Goal: Task Accomplishment & Management: Manage account settings

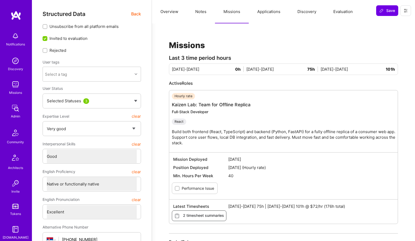
select select "5"
select select "4"
select select "7"
select select "RS"
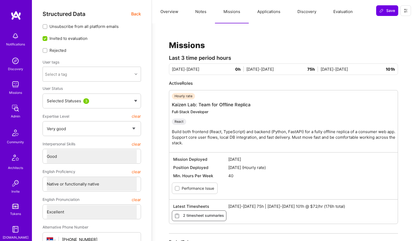
select select "Right Now"
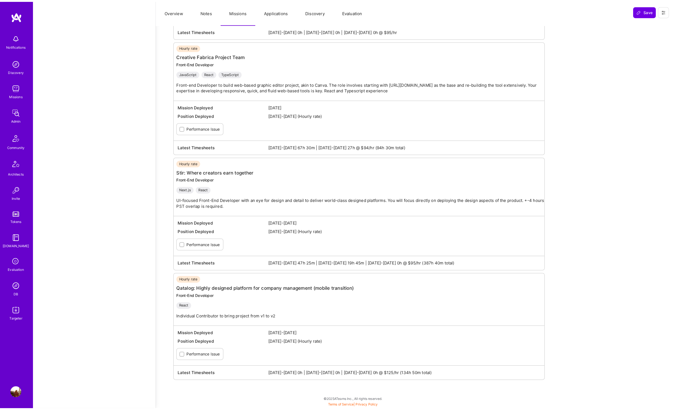
scroll to position [590, 0]
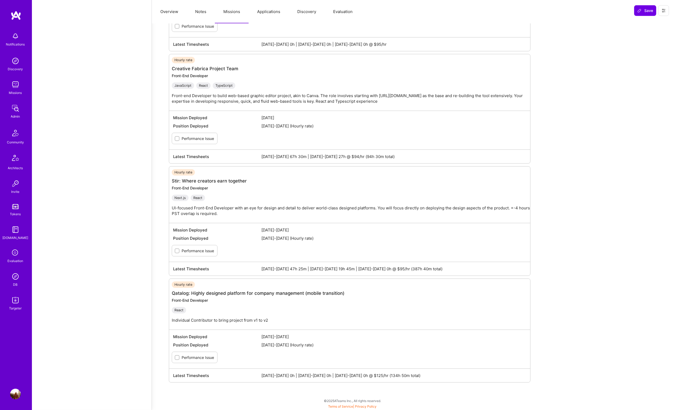
type textarea "x"
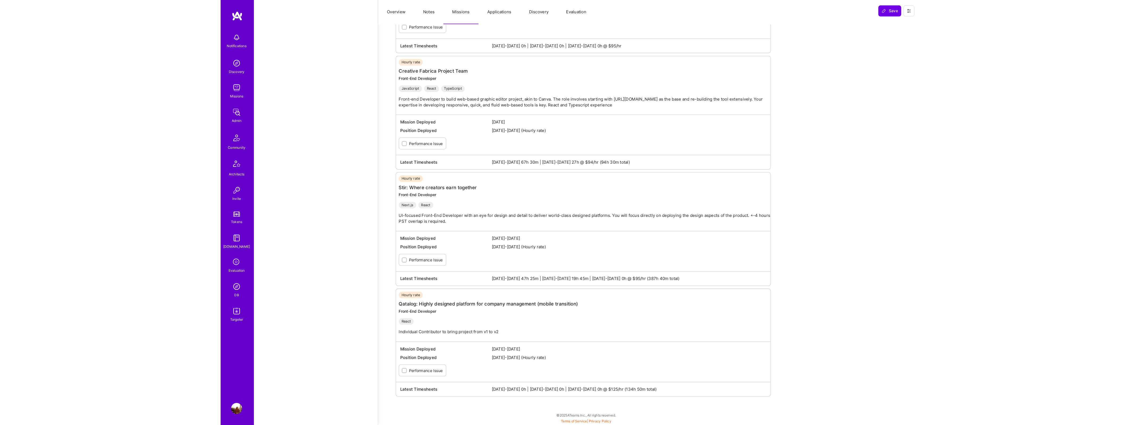
scroll to position [575, 0]
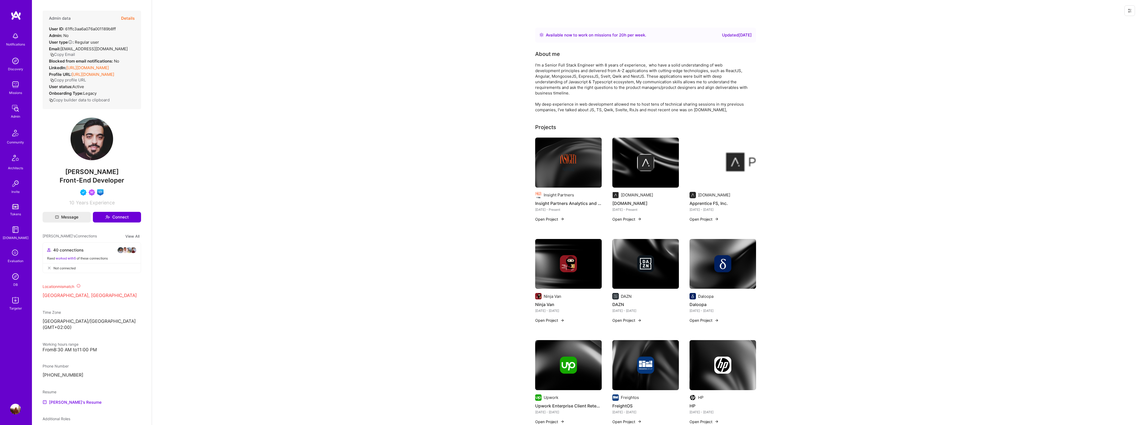
click at [16, 274] on img at bounding box center [15, 276] width 11 height 11
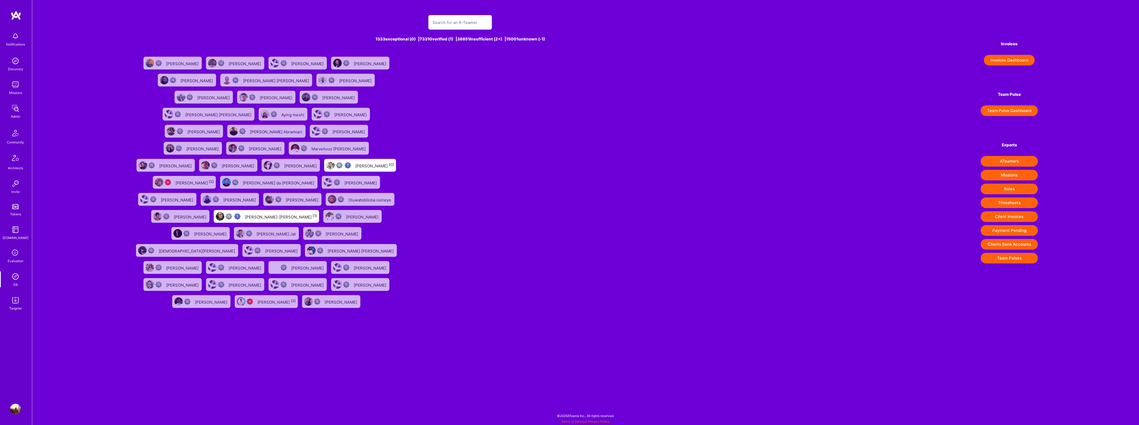
click at [442, 23] on input "text" at bounding box center [459, 23] width 55 height 14
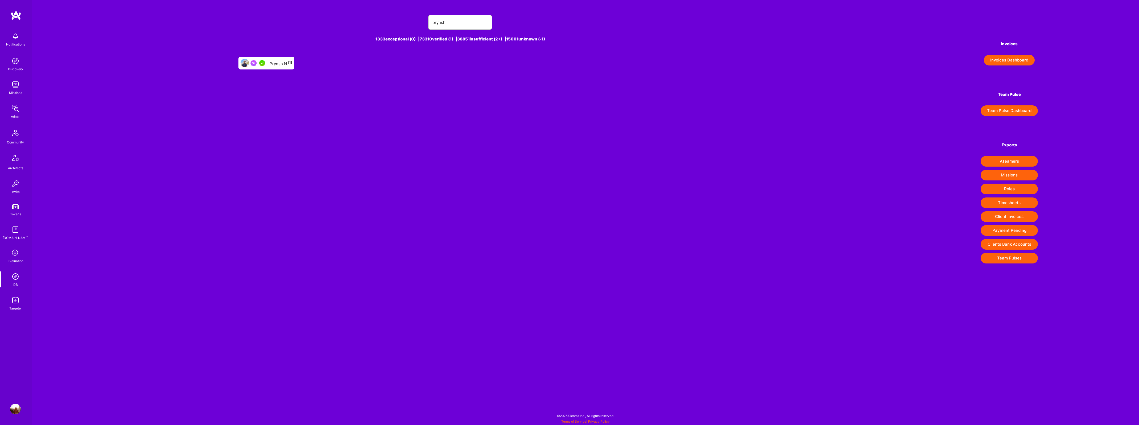
type input "prynsh"
click at [279, 64] on div "Prynsh N [1]" at bounding box center [281, 63] width 23 height 7
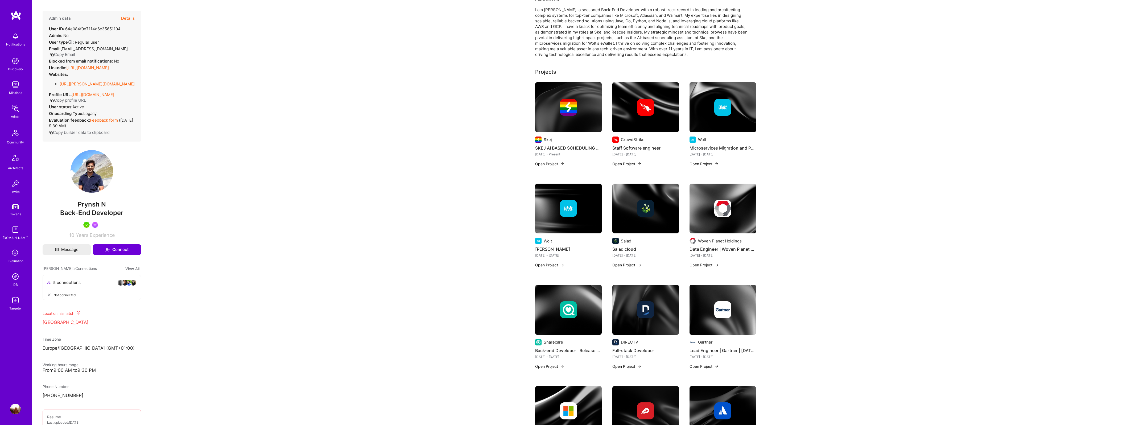
click at [85, 65] on link "https://linkedin.com/in/pnigam2" at bounding box center [87, 67] width 43 height 5
click at [14, 111] on img at bounding box center [15, 108] width 11 height 11
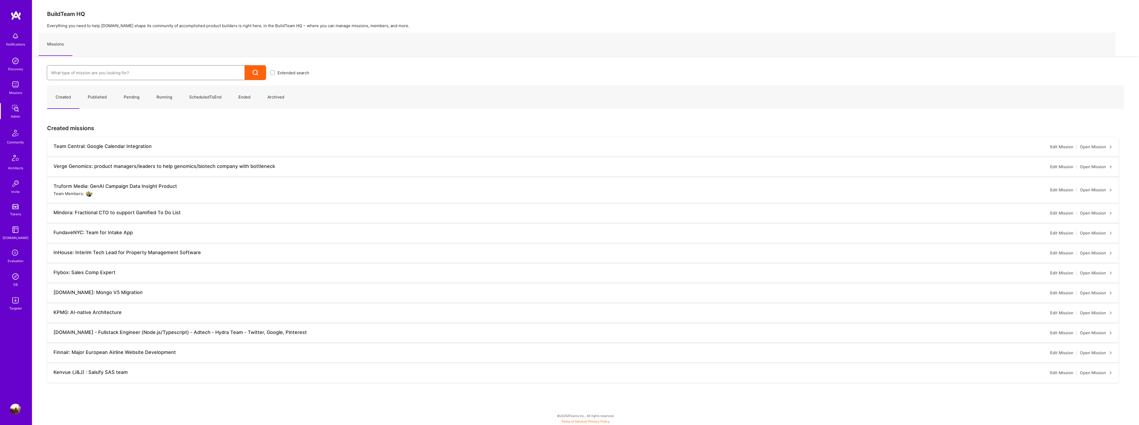
click at [107, 68] on input at bounding box center [145, 73] width 189 height 14
type input "roger"
click at [133, 105] on link "Roger Healthcare: Team for Clinical Intake Platform ( Running )" at bounding box center [180, 104] width 266 height 14
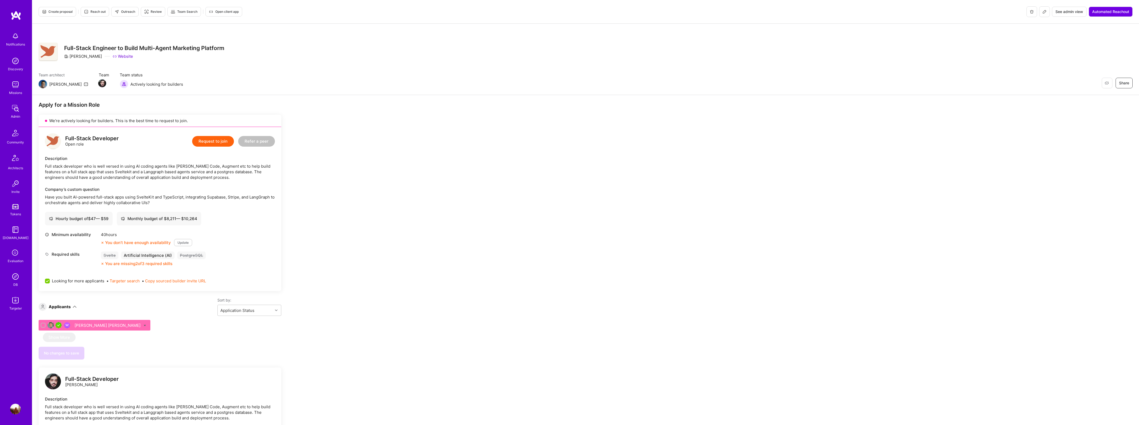
click at [1041, 13] on button at bounding box center [1044, 11] width 11 height 11
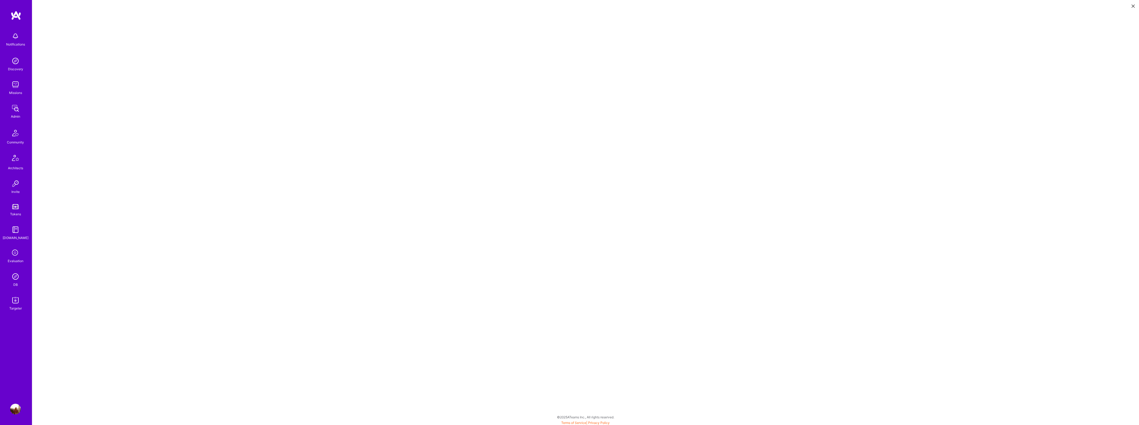
click at [12, 272] on img at bounding box center [15, 276] width 11 height 11
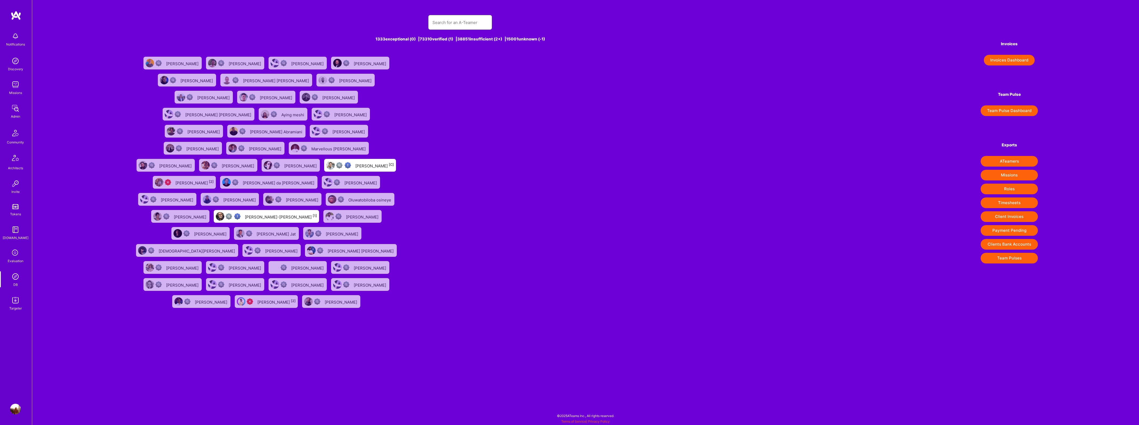
click at [485, 18] on input "text" at bounding box center [459, 23] width 55 height 14
click at [14, 108] on img at bounding box center [15, 108] width 11 height 11
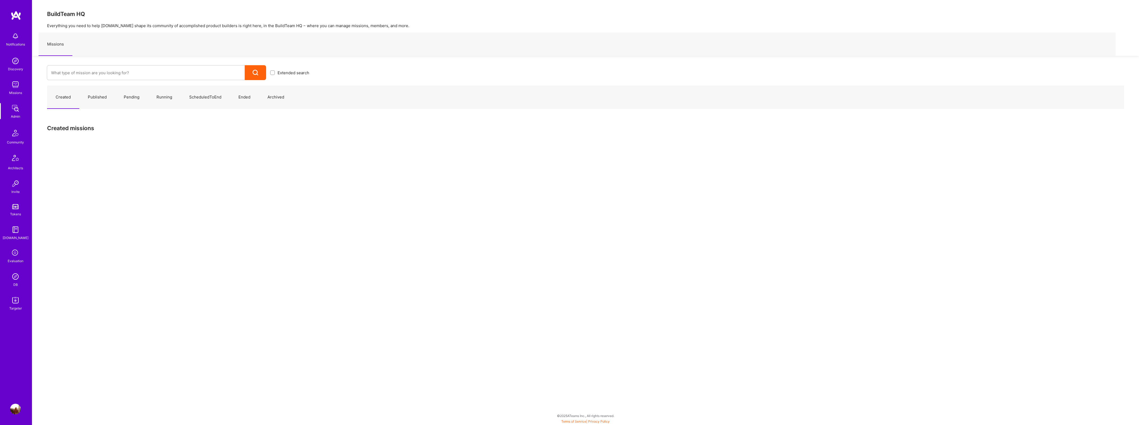
click at [179, 80] on div "Created Published Pending Running ScheduledToEnd Ended Archived Created missions" at bounding box center [585, 114] width 1107 height 68
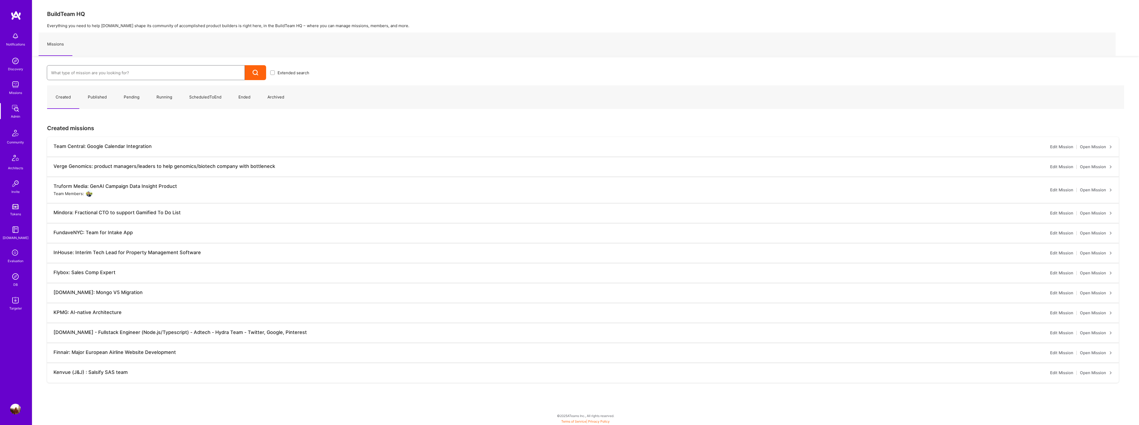
click at [174, 79] on input at bounding box center [145, 73] width 189 height 14
type input "icapital"
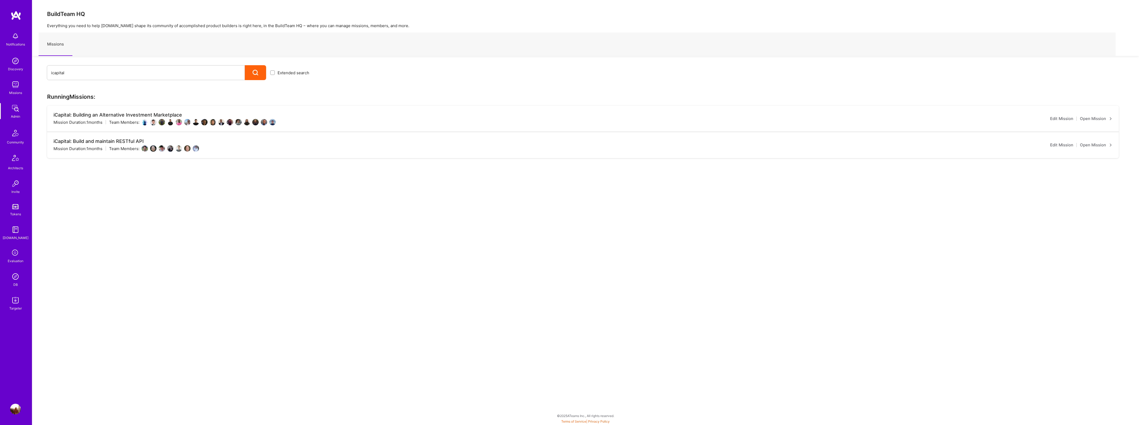
click at [101, 143] on div "iCapital: Build and maintain RESTful API" at bounding box center [126, 141] width 146 height 6
click at [179, 149] on img at bounding box center [179, 148] width 6 height 6
click at [1092, 146] on link "Open Mission" at bounding box center [1096, 145] width 32 height 6
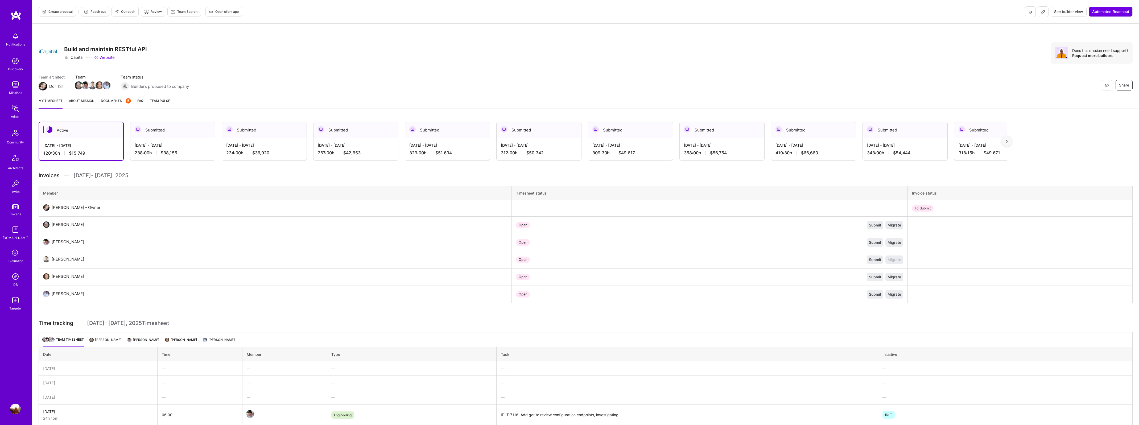
click at [14, 112] on img at bounding box center [15, 108] width 11 height 11
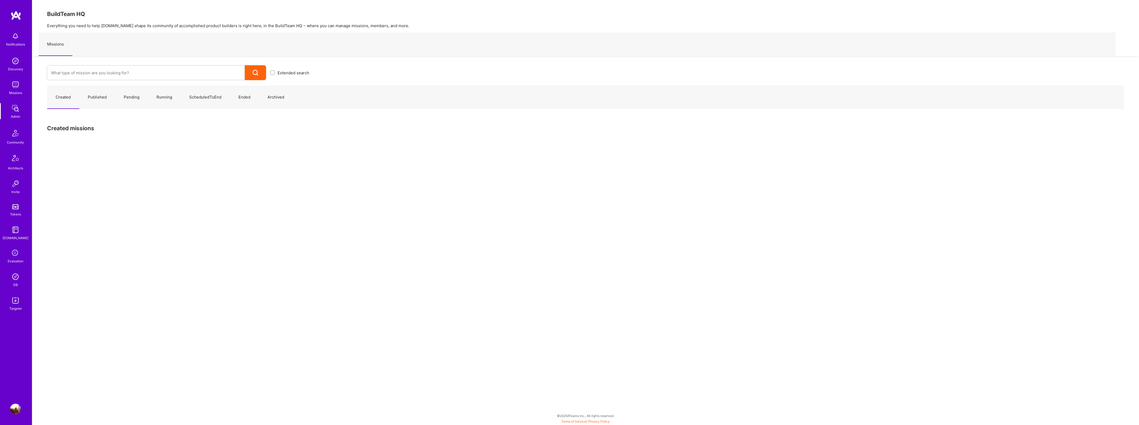
click at [10, 110] on img at bounding box center [15, 108] width 11 height 11
click at [146, 80] on div at bounding box center [146, 72] width 198 height 15
click at [139, 79] on input at bounding box center [145, 73] width 189 height 14
click at [102, 70] on input at bounding box center [145, 73] width 189 height 14
type input "robynn"
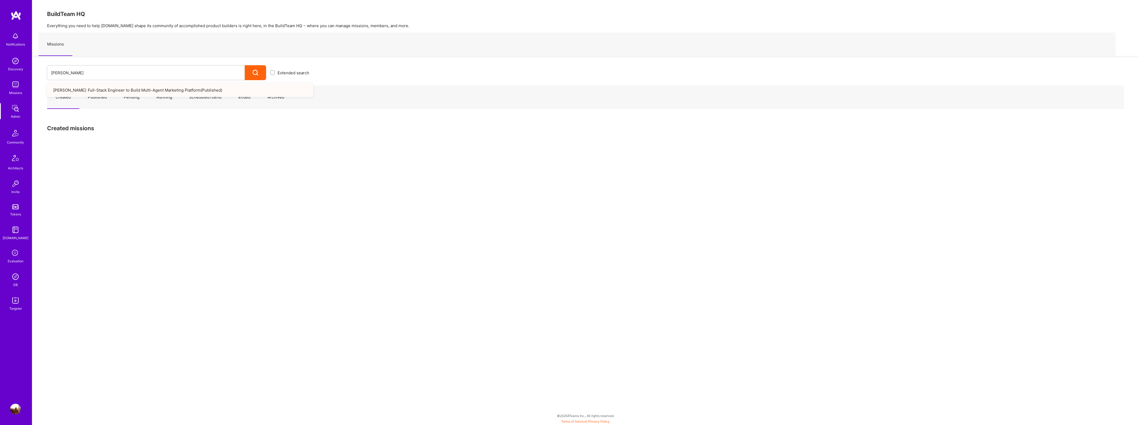
click at [146, 91] on link "Robynn AI: Full-Stack Engineer to Build Multi-Agent Marketing Platform ( Publis…" at bounding box center [180, 90] width 266 height 14
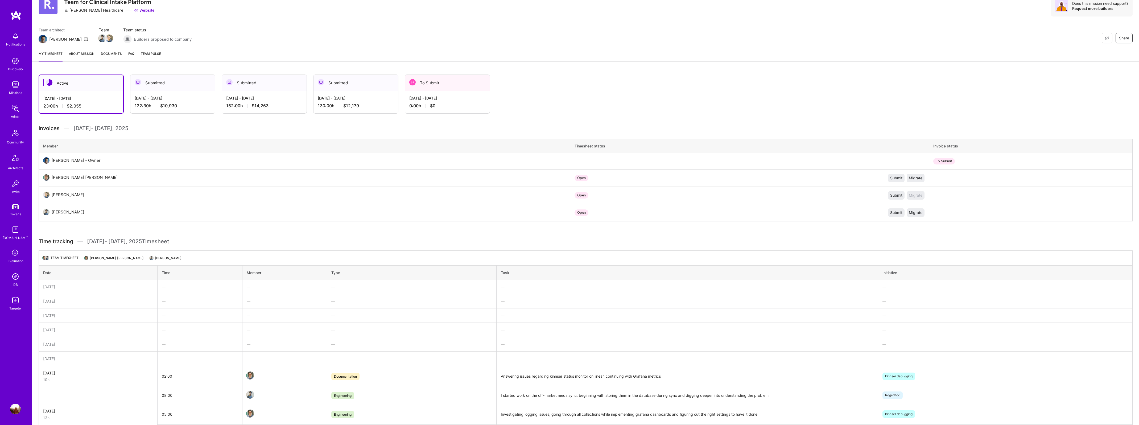
scroll to position [48, 0]
click at [162, 91] on div "Aug 16 - Aug 31, 2025 122:30 h $10,930" at bounding box center [172, 101] width 85 height 22
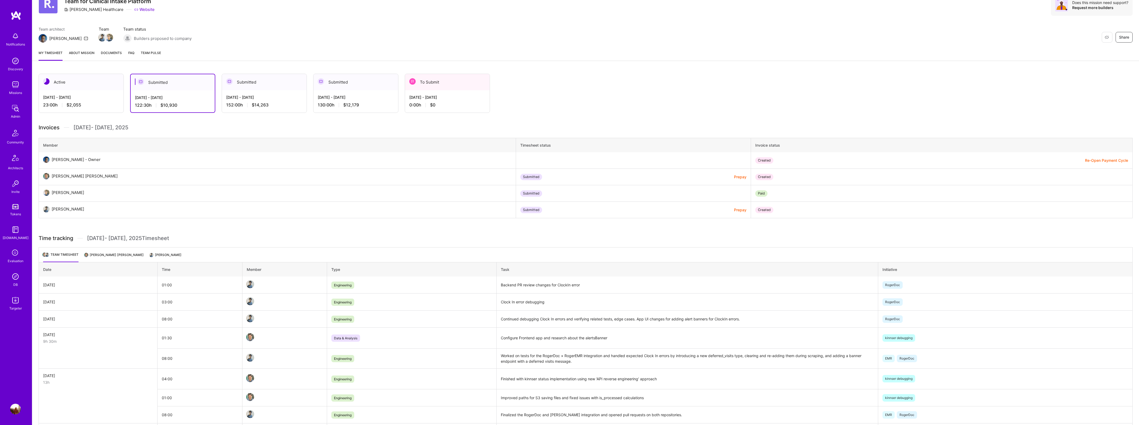
click at [73, 97] on div "[DATE] - [DATE]" at bounding box center [81, 97] width 76 height 6
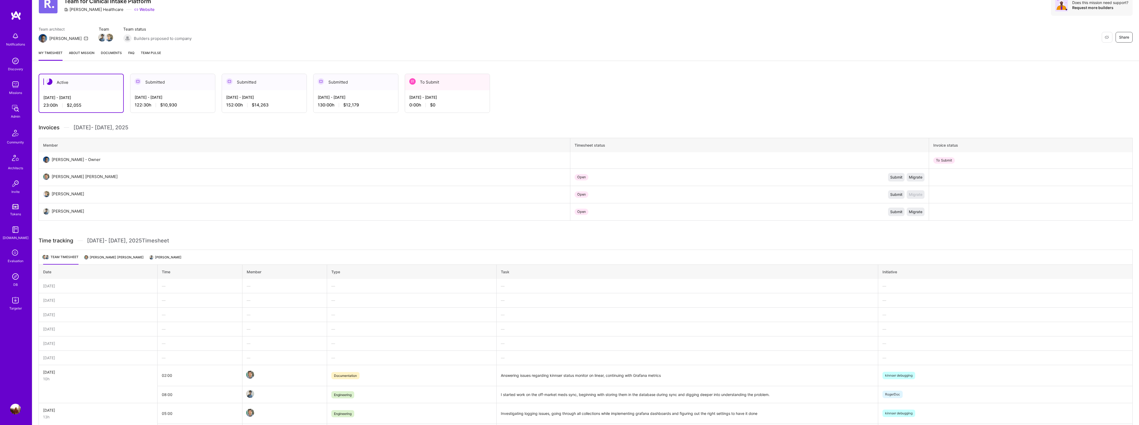
click at [167, 90] on div "Submitted" at bounding box center [172, 82] width 85 height 16
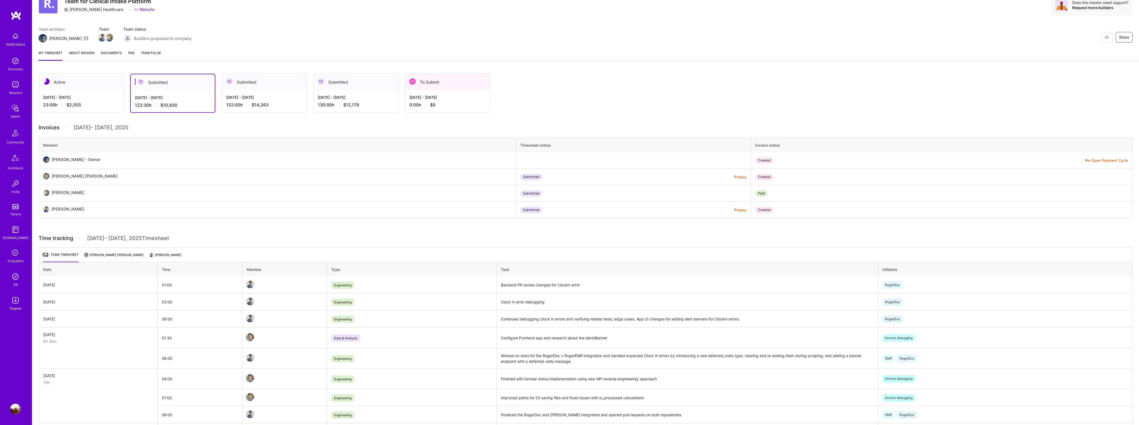
click at [102, 257] on li "Ivan Radigales Creus" at bounding box center [114, 257] width 59 height 10
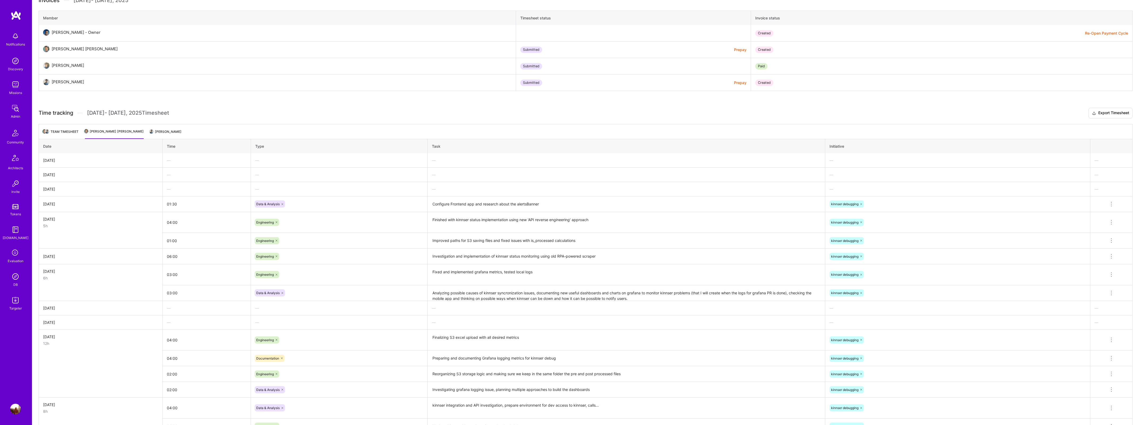
scroll to position [76, 0]
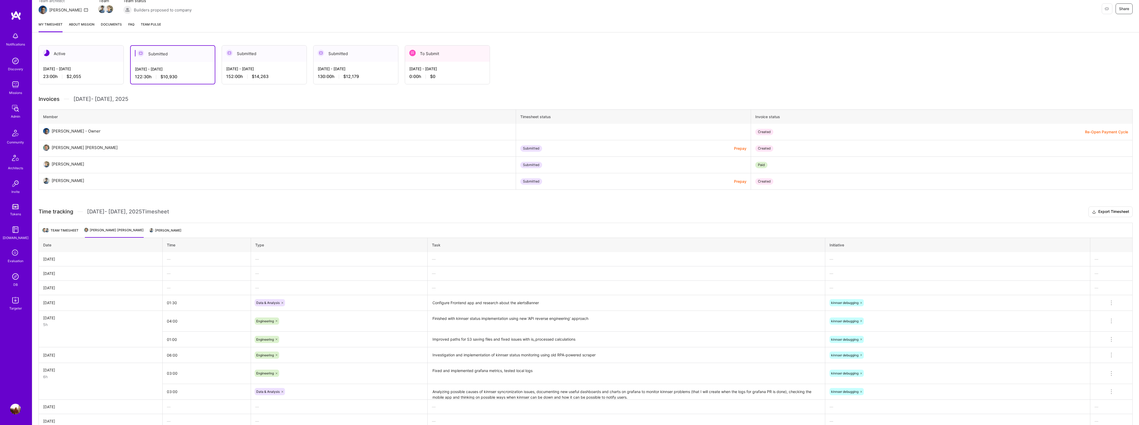
click at [242, 62] on div "Aug 1 - Aug 15, 2025 152:00 h $14,263" at bounding box center [264, 73] width 85 height 22
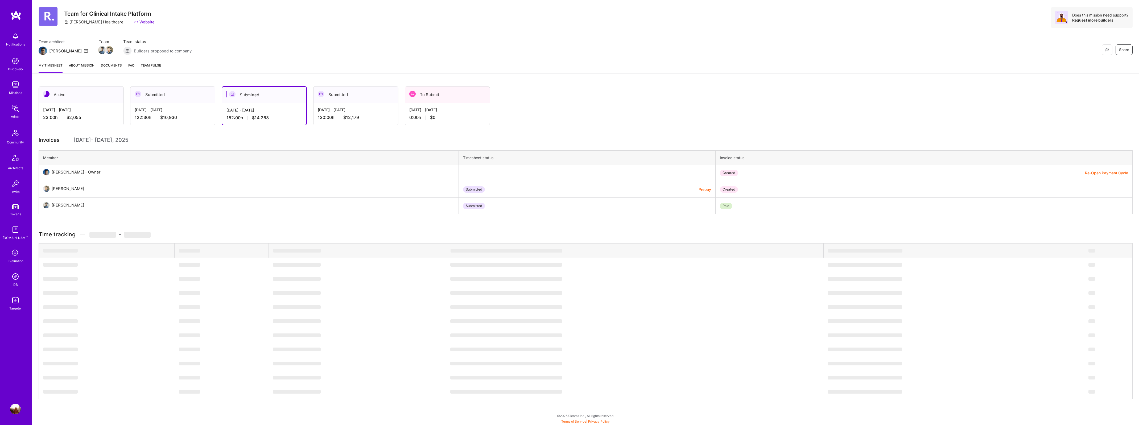
scroll to position [0, 0]
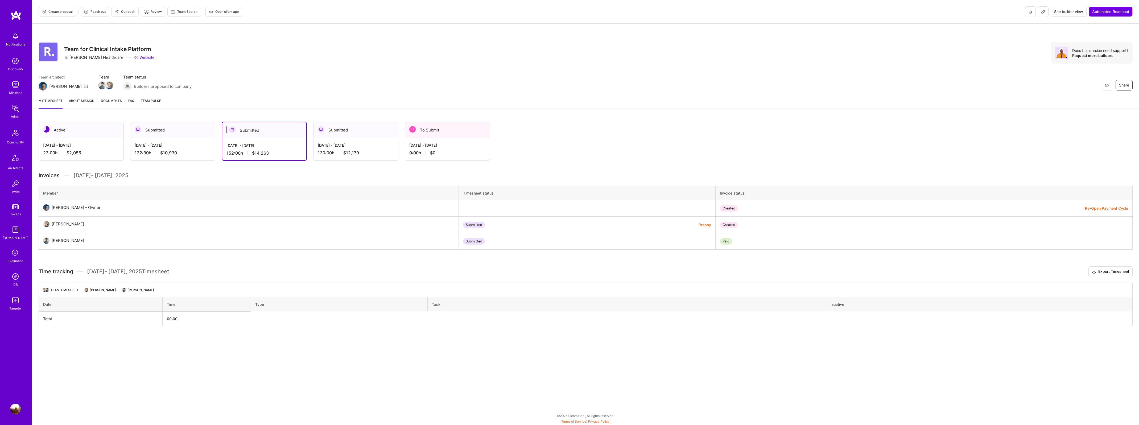
click at [151, 142] on div "Aug 16 - Aug 31, 2025 122:30 h $10,930" at bounding box center [172, 149] width 85 height 22
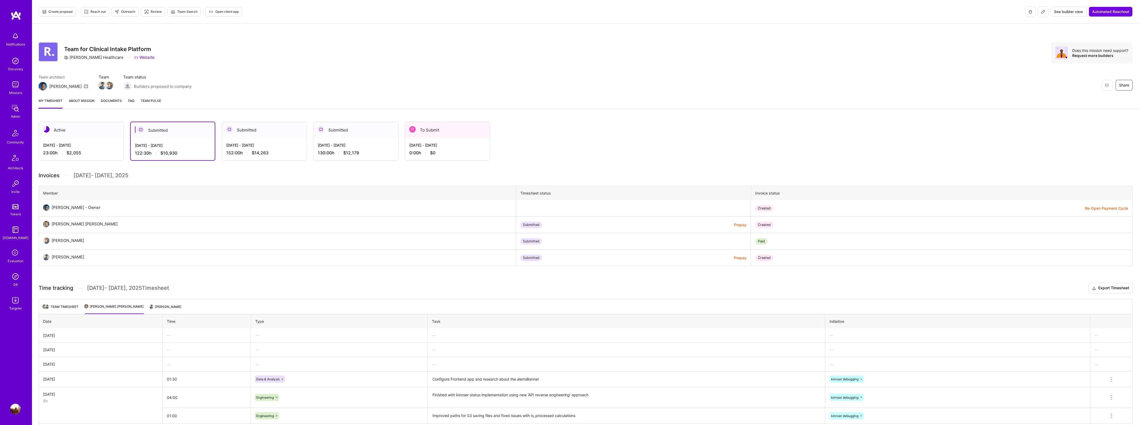
click at [92, 151] on div "23:00 h $2,055" at bounding box center [81, 153] width 76 height 6
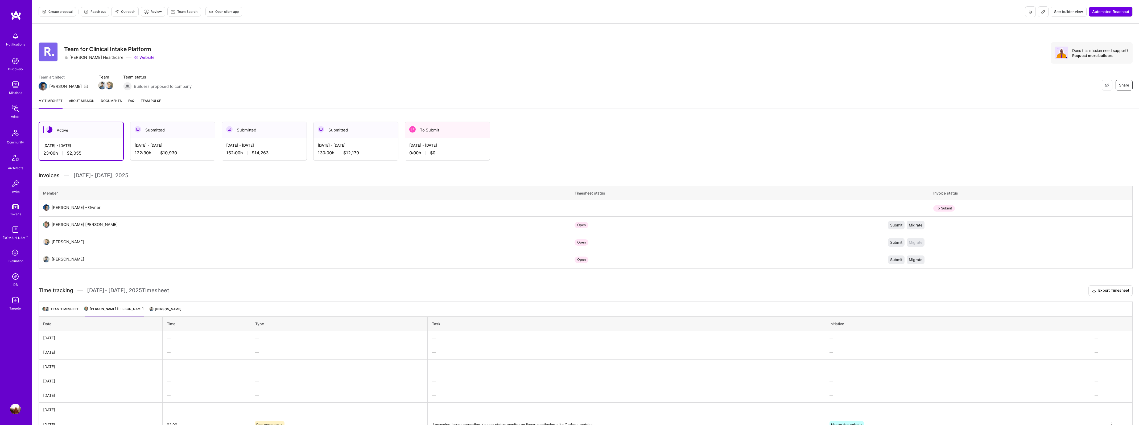
scroll to position [64, 0]
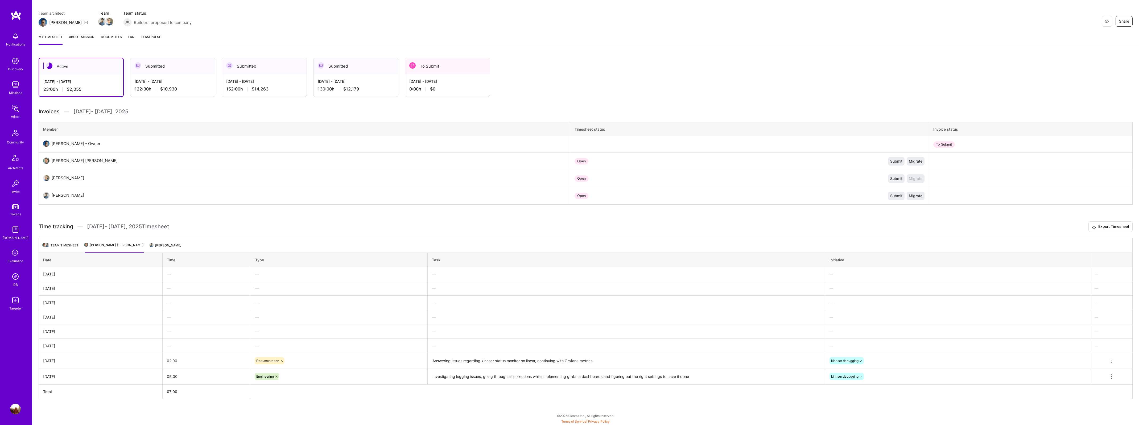
click at [150, 77] on div "Aug 16 - Aug 31, 2025 122:30 h $10,930" at bounding box center [172, 85] width 85 height 22
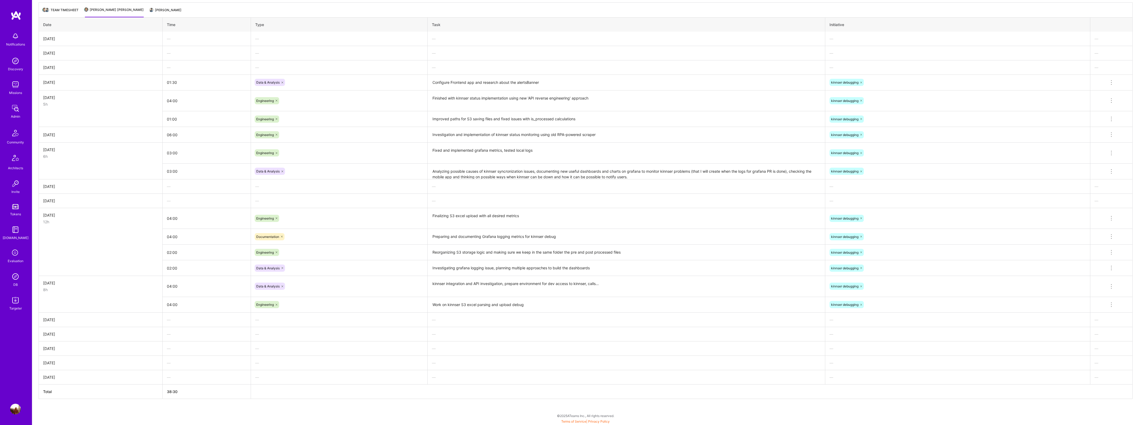
scroll to position [0, 0]
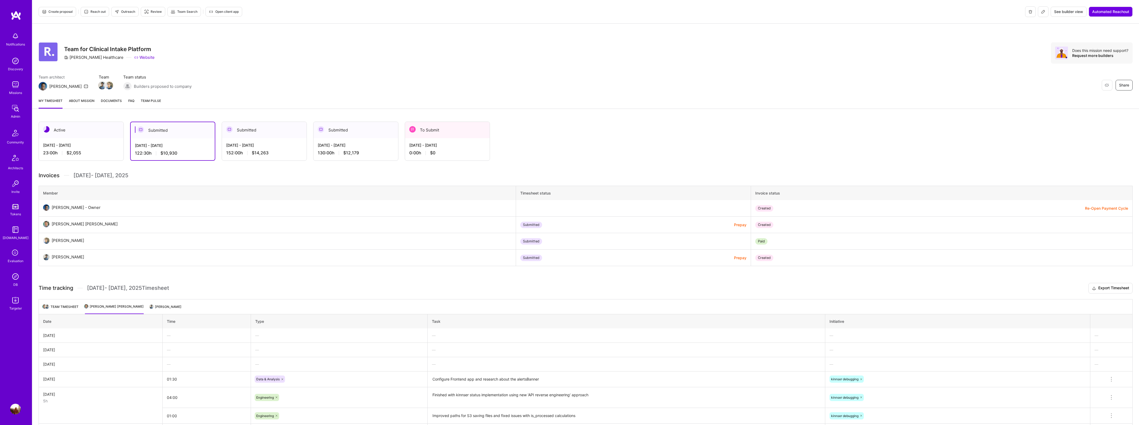
click at [90, 307] on li "Ivan Radigales Creus" at bounding box center [114, 309] width 59 height 10
click at [88, 308] on img at bounding box center [86, 306] width 5 height 5
click at [15, 116] on div "Admin" at bounding box center [15, 117] width 9 height 6
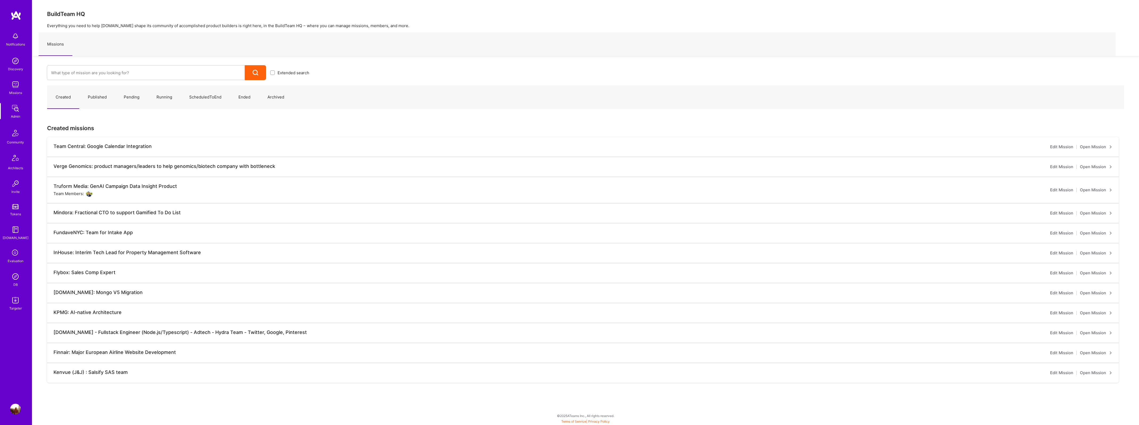
click at [15, 275] on img at bounding box center [15, 276] width 11 height 11
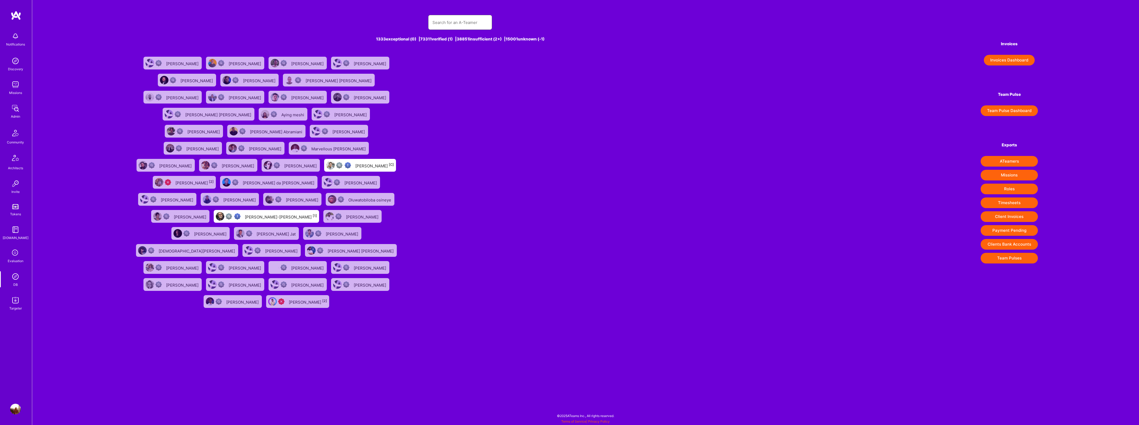
click at [449, 26] on input "text" at bounding box center [459, 23] width 55 height 14
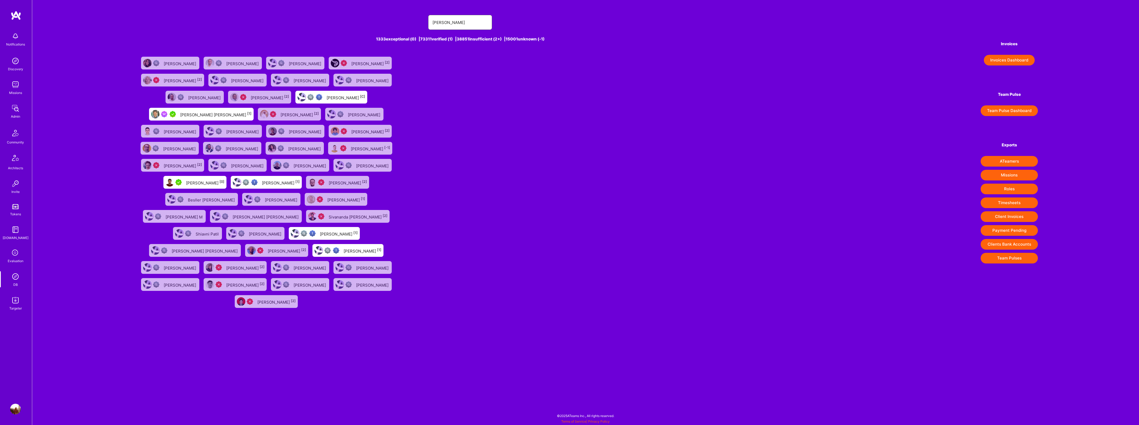
type input "Ivan"
click at [192, 116] on div "Ivan Radigales Creus [1]" at bounding box center [215, 114] width 71 height 7
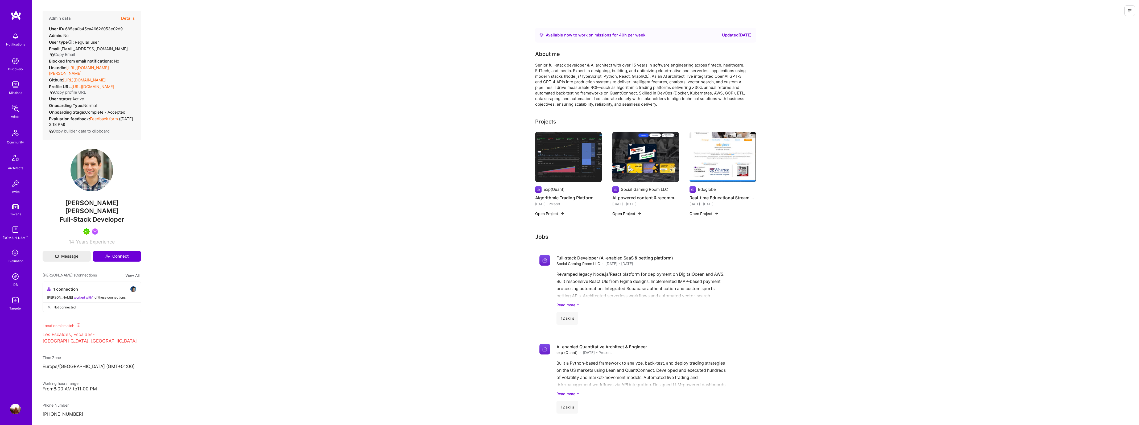
click at [127, 16] on button "Details" at bounding box center [128, 18] width 14 height 15
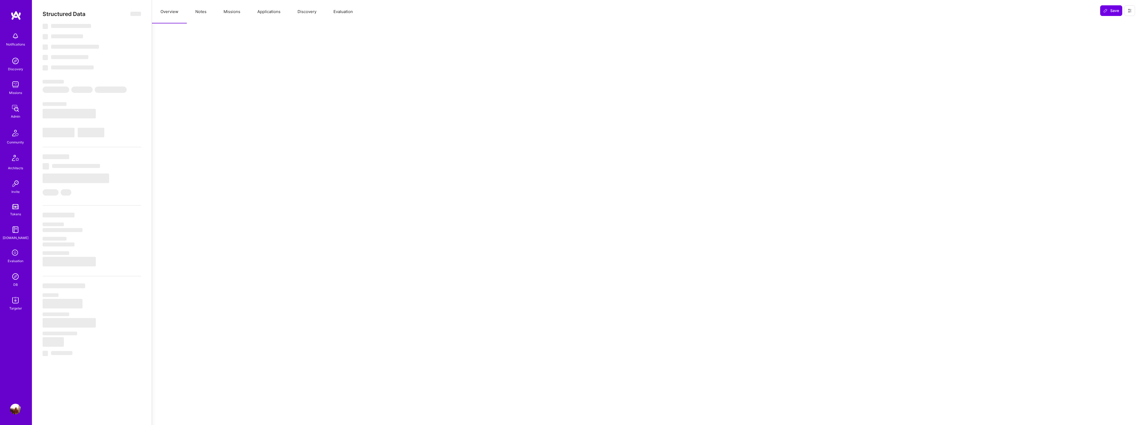
select select "Right Now"
select select "5"
select select "7"
select select "6"
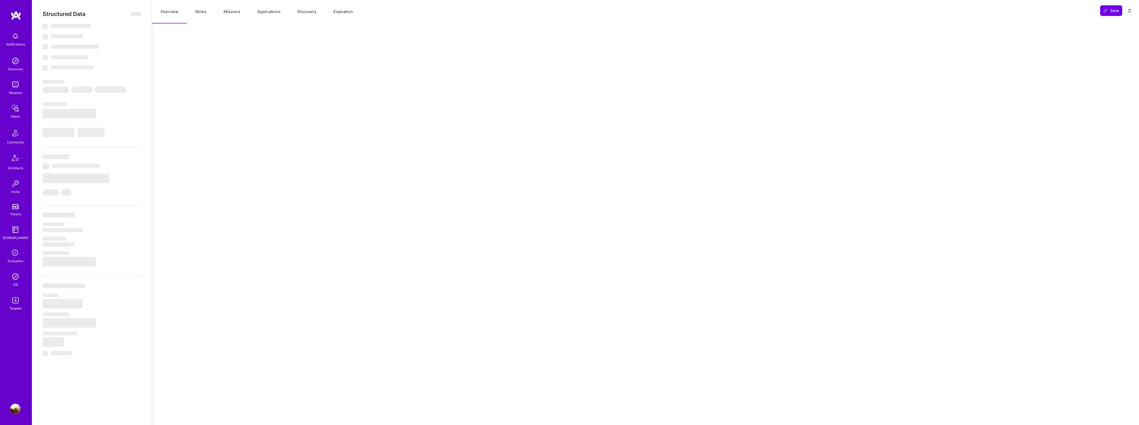
select select "AD"
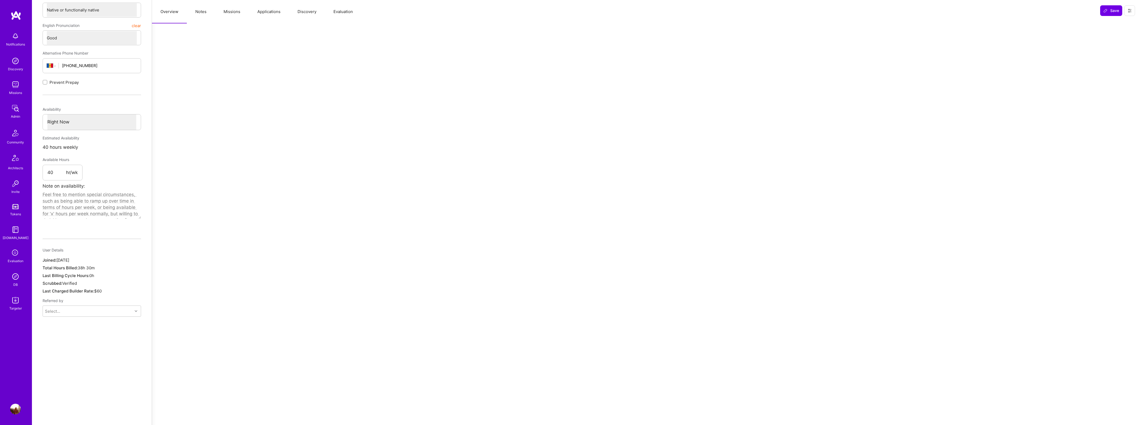
scroll to position [174, 0]
click at [235, 8] on button "Missions" at bounding box center [232, 11] width 34 height 23
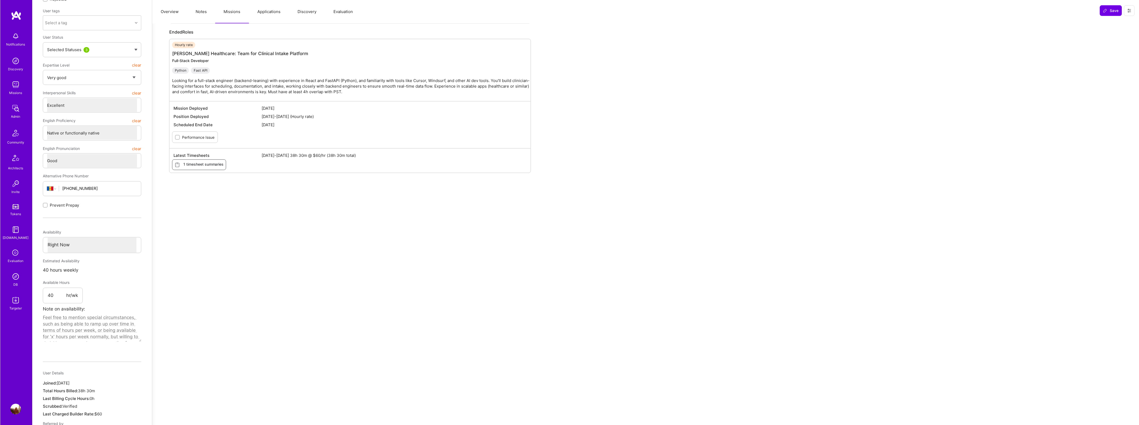
scroll to position [0, 0]
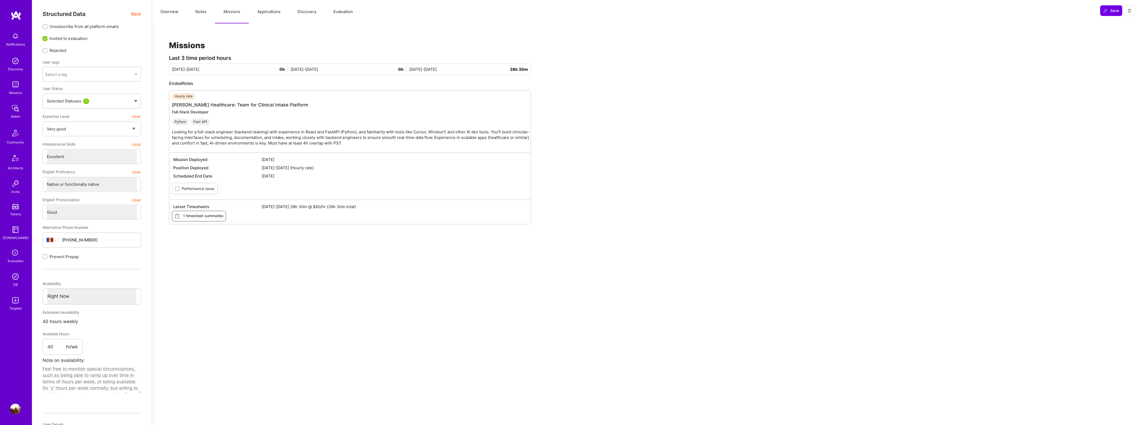
type textarea "x"
click at [16, 114] on div "Admin" at bounding box center [15, 117] width 9 height 6
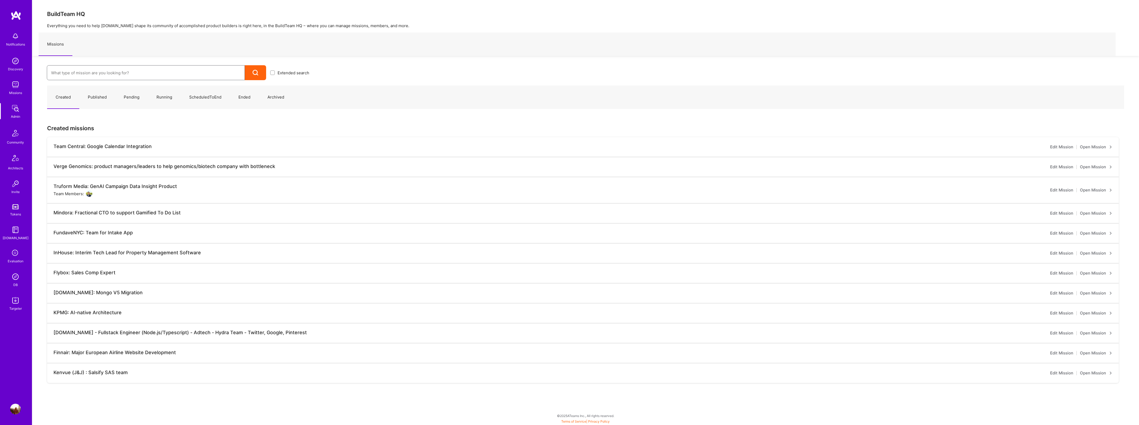
click at [69, 71] on input at bounding box center [145, 73] width 189 height 14
type input "nevoya"
click at [101, 119] on link "Nevoya: Principal Problem Solver for Zero-Emissions Logistics Company ( Running…" at bounding box center [180, 117] width 266 height 14
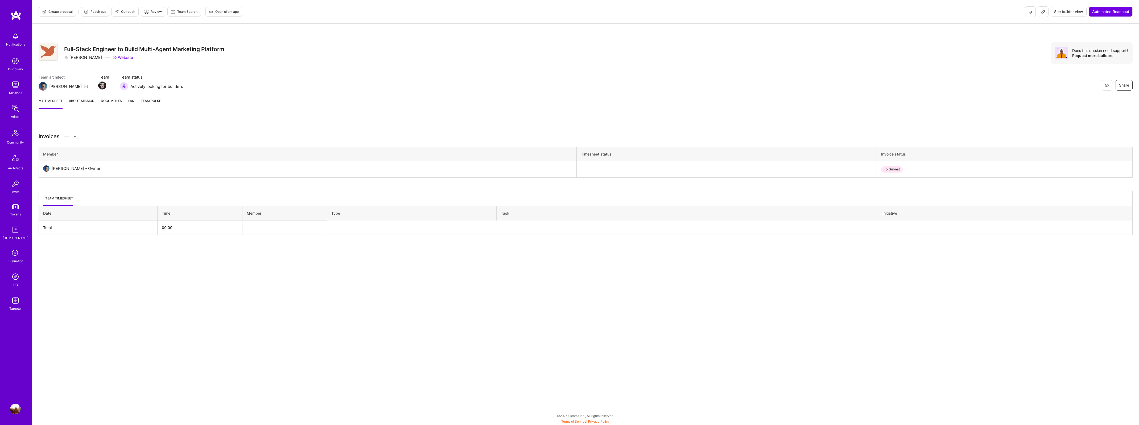
click at [1042, 13] on icon at bounding box center [1043, 12] width 4 height 4
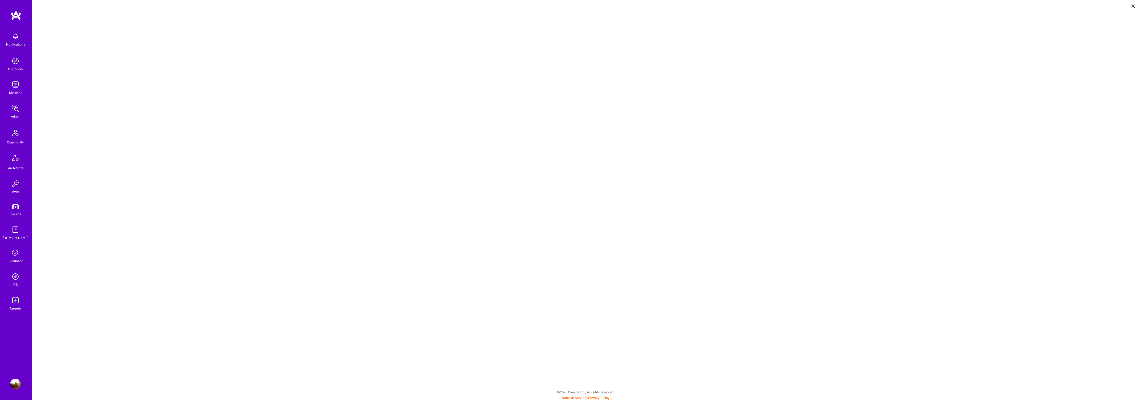
click at [18, 111] on img at bounding box center [15, 108] width 11 height 11
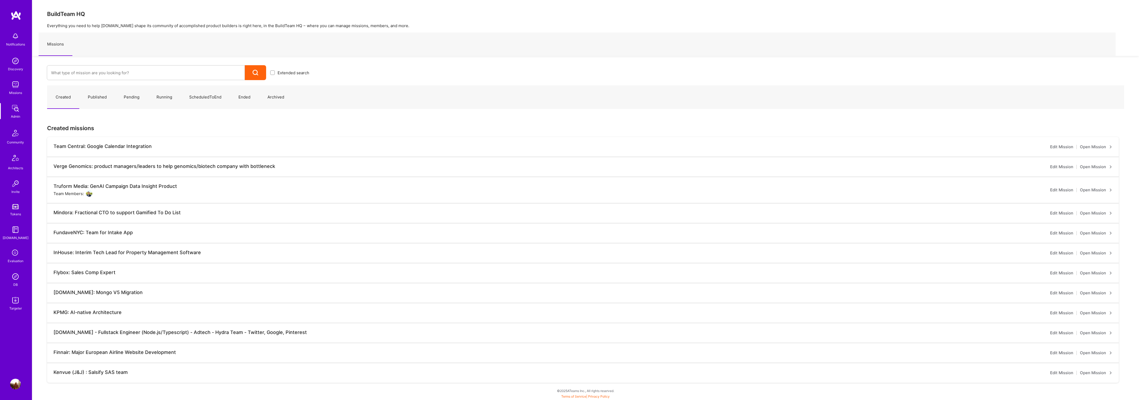
click at [12, 279] on img at bounding box center [15, 276] width 11 height 11
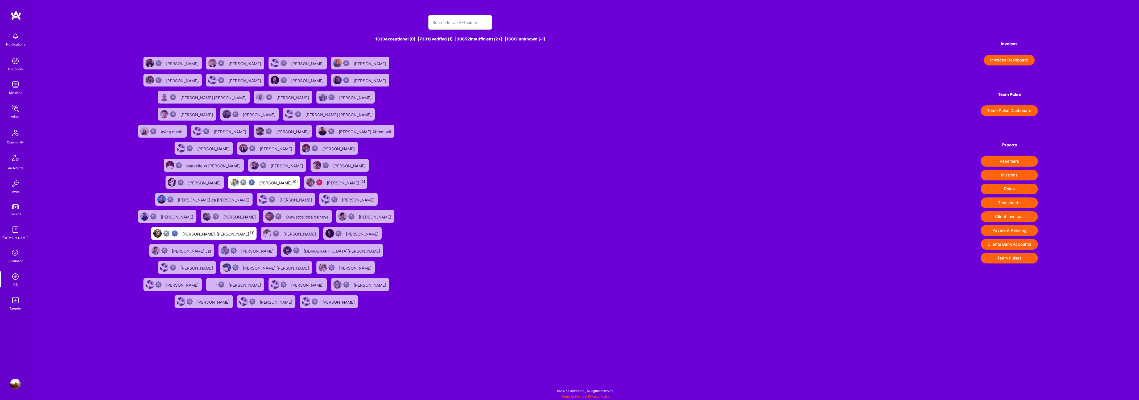
click at [437, 28] on input "text" at bounding box center [459, 23] width 55 height 14
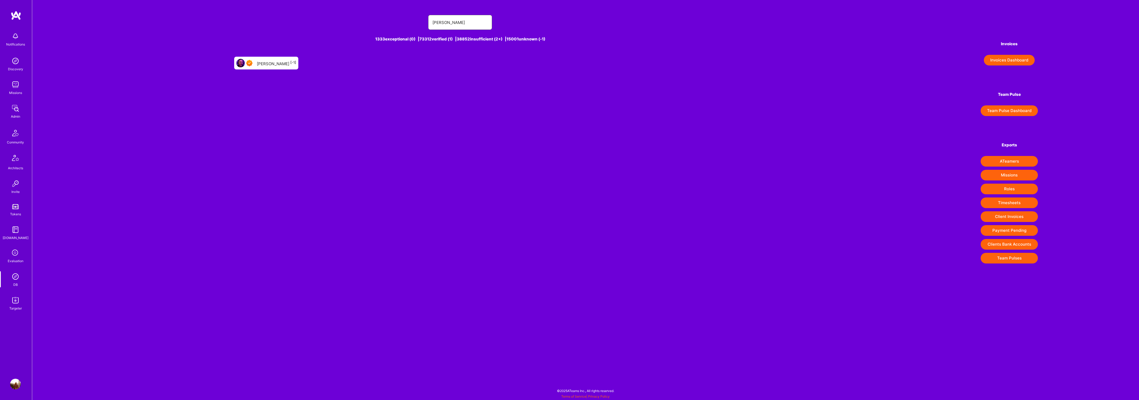
type input "Jeff col"
click at [269, 62] on div "Jeff Cole [-1]" at bounding box center [276, 63] width 39 height 7
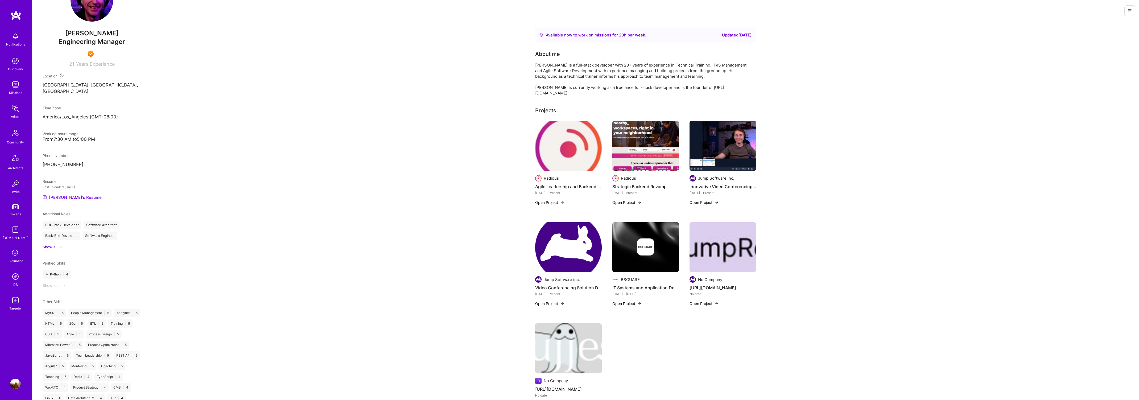
scroll to position [165, 0]
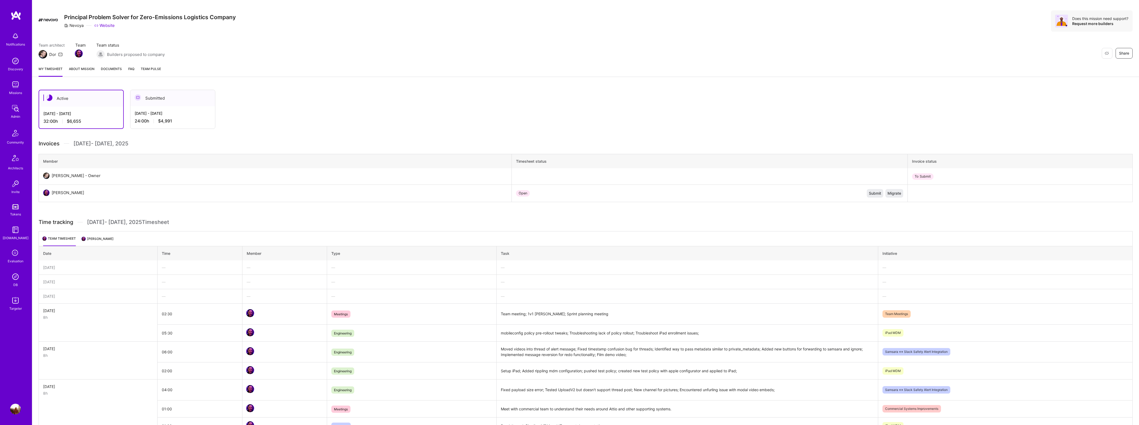
scroll to position [31, 0]
click at [185, 88] on div "Active [DATE] - [DATE] 32:00 h $6,655 Submitted [DATE] - [DATE] 24:00 h $4,991 …" at bounding box center [585, 325] width 1107 height 481
click at [180, 109] on div "[DATE] - [DATE] 24:00 h $4,991" at bounding box center [172, 119] width 85 height 22
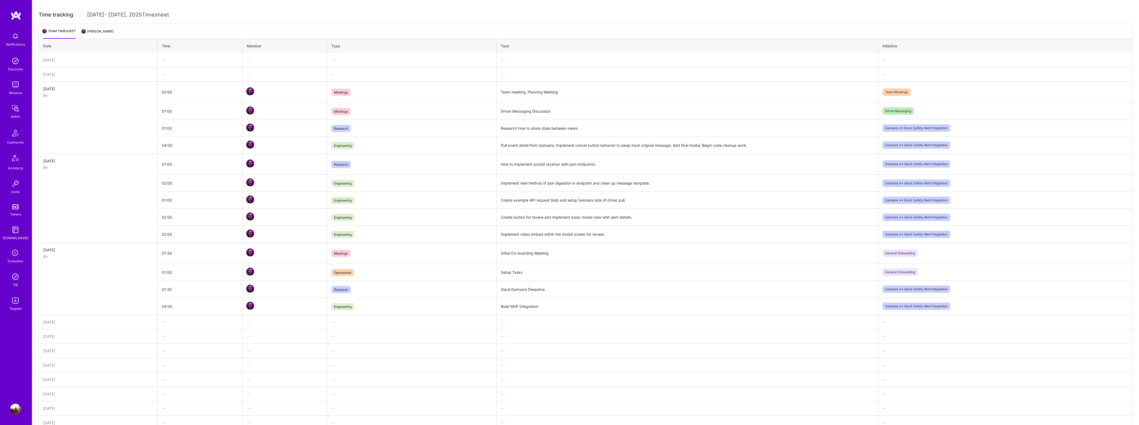
scroll to position [0, 0]
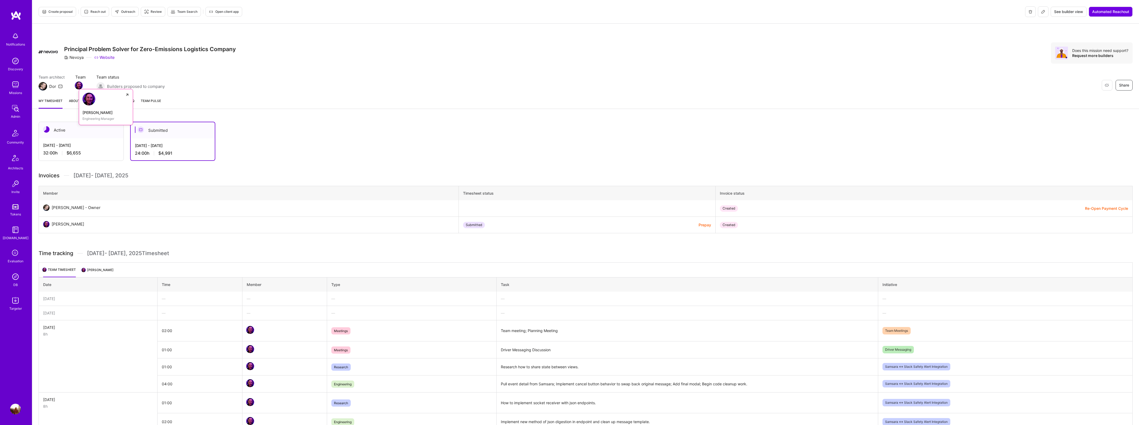
click at [78, 89] on img at bounding box center [79, 85] width 8 height 8
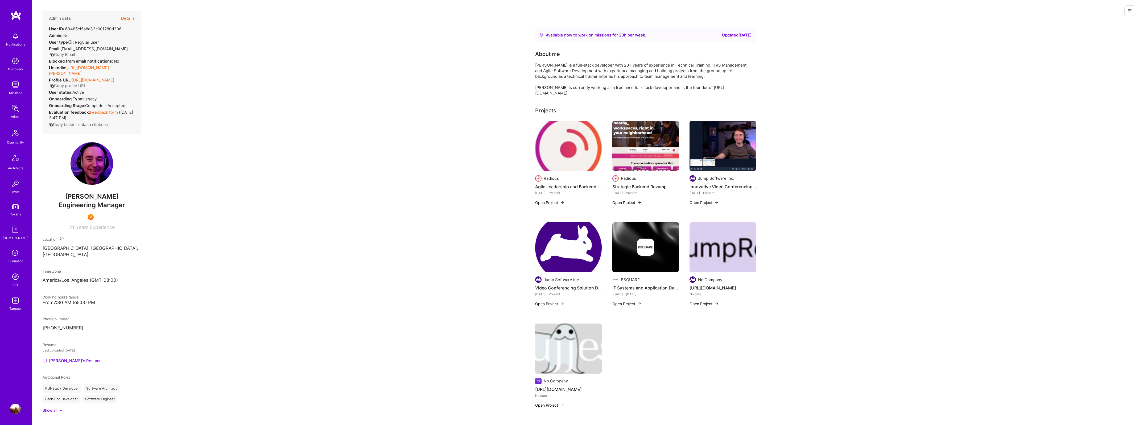
click at [128, 16] on button "Details" at bounding box center [128, 18] width 14 height 15
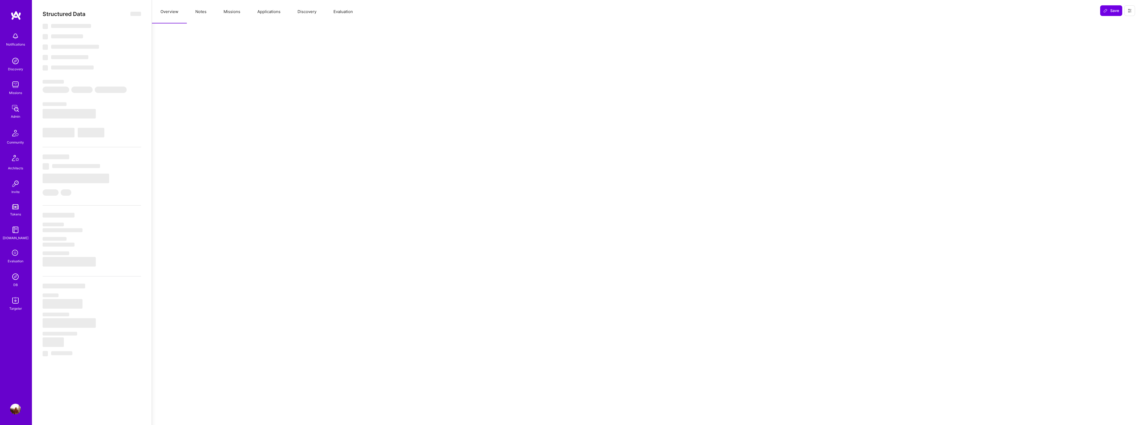
click at [242, 10] on button "Missions" at bounding box center [232, 11] width 34 height 23
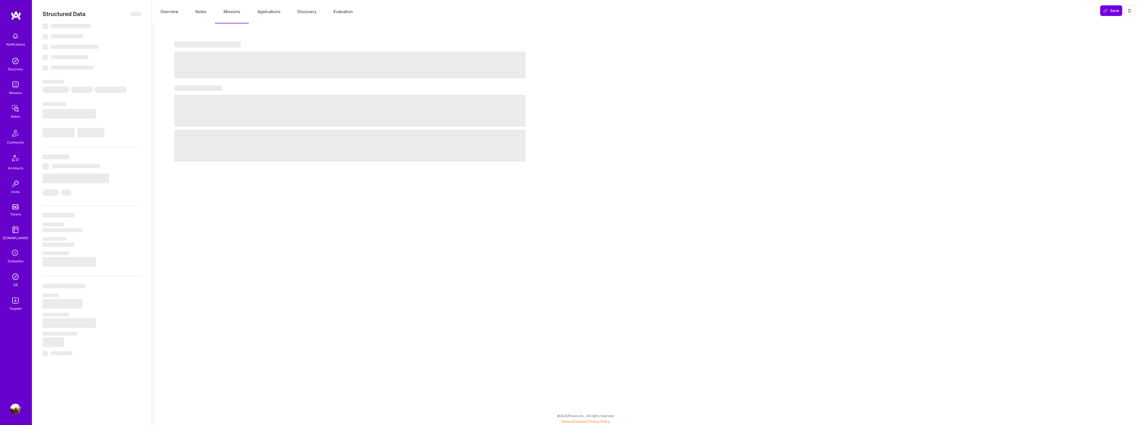
select select "Right Now"
select select "7"
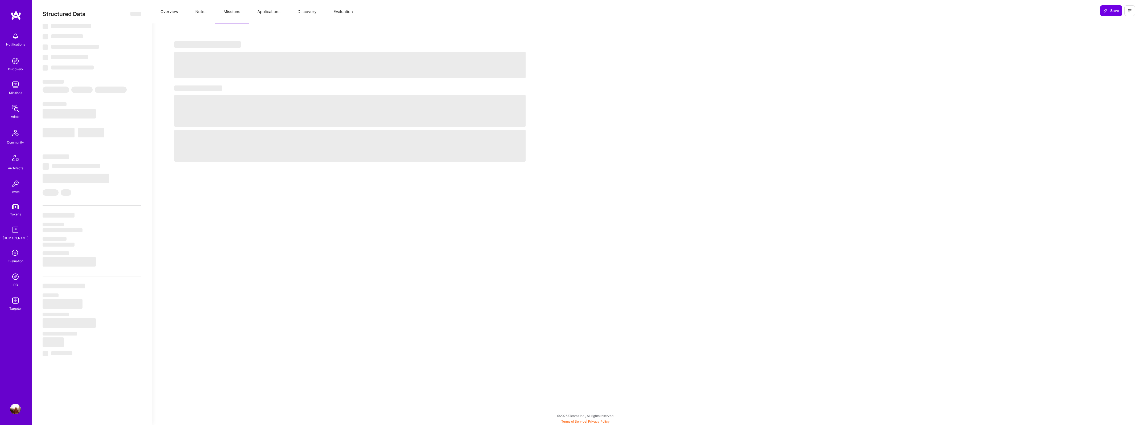
select select "US"
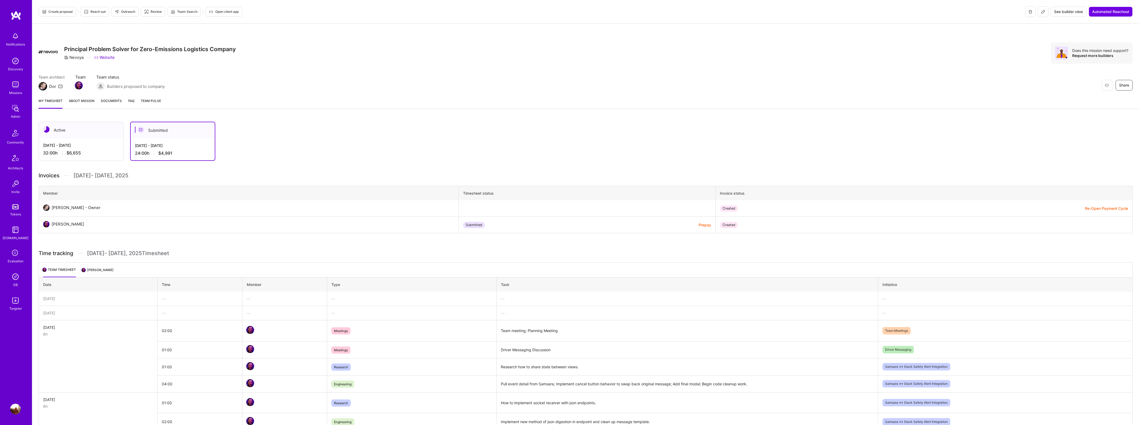
click at [13, 113] on img at bounding box center [15, 108] width 11 height 11
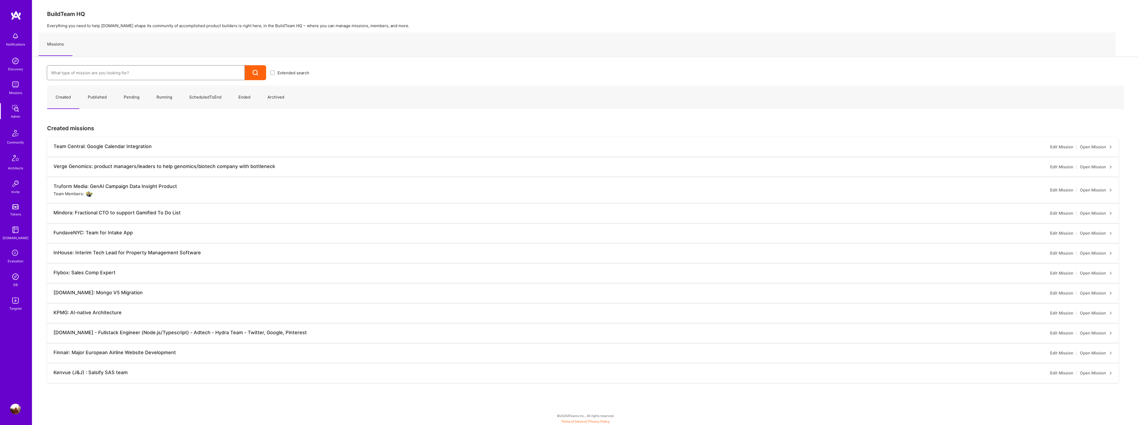
click at [107, 71] on input at bounding box center [145, 73] width 189 height 14
type input "nevoya"
click at [143, 101] on link "Nevoya: Fullstack that can embed with team at Zero-Emissions Logistics Company …" at bounding box center [180, 104] width 266 height 14
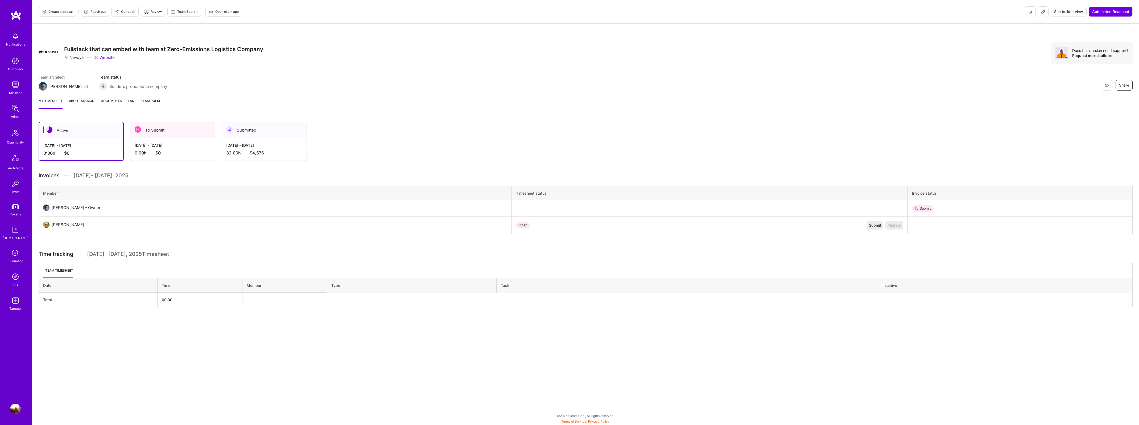
click at [1044, 10] on icon at bounding box center [1043, 12] width 4 height 4
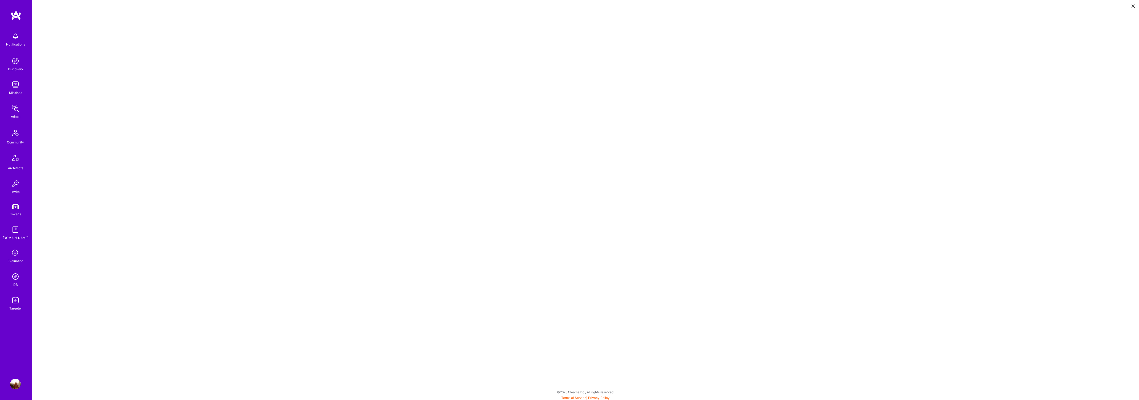
click at [12, 108] on img at bounding box center [15, 108] width 11 height 11
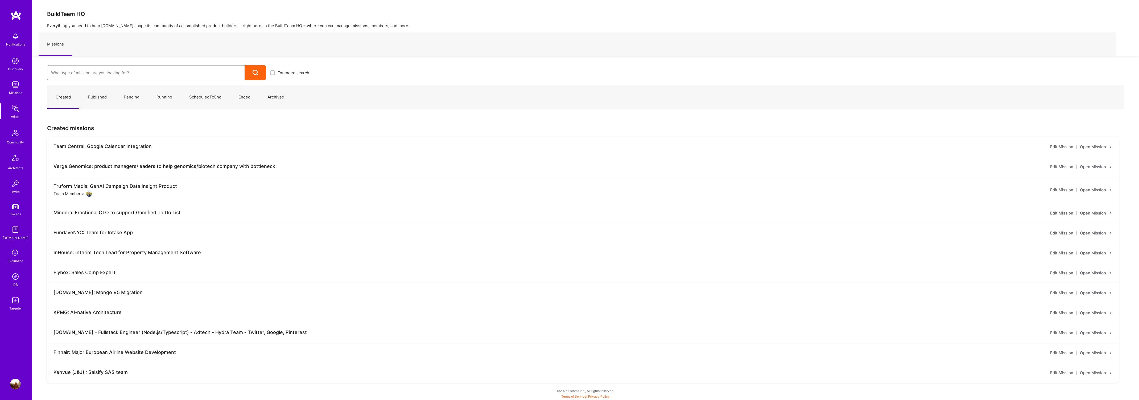
click at [106, 73] on input at bounding box center [145, 73] width 189 height 14
type input "[PERSON_NAME]"
click at [172, 105] on link "[PERSON_NAME] Global: [PERSON_NAME] for Cloud Identity Migration ( Archived )" at bounding box center [180, 104] width 266 height 14
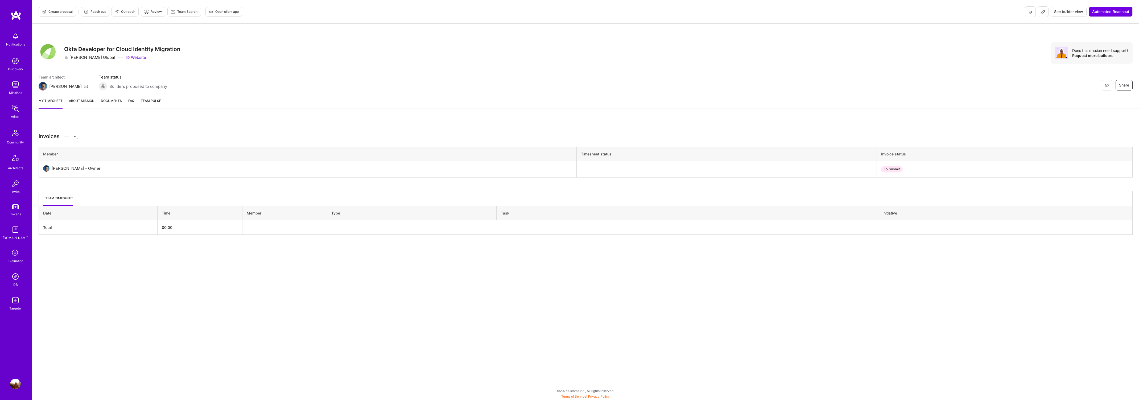
click at [1045, 9] on button at bounding box center [1043, 11] width 11 height 11
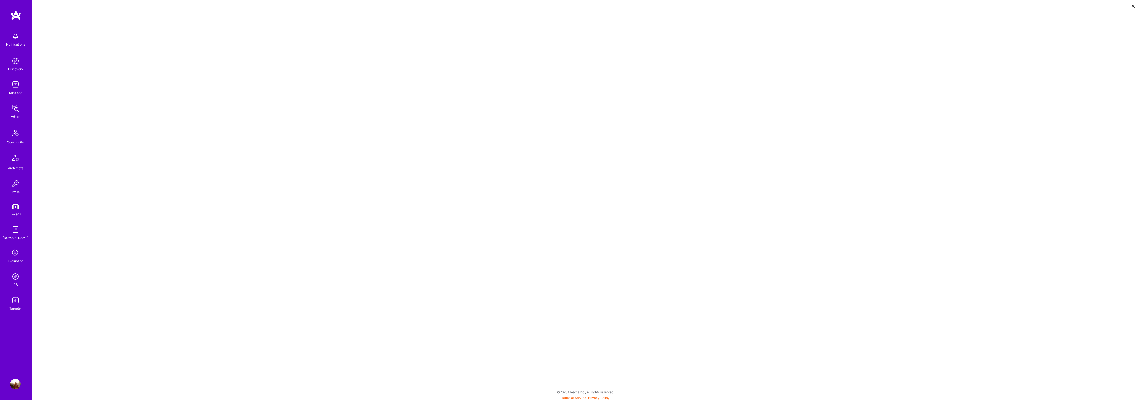
click at [13, 109] on img at bounding box center [15, 108] width 11 height 11
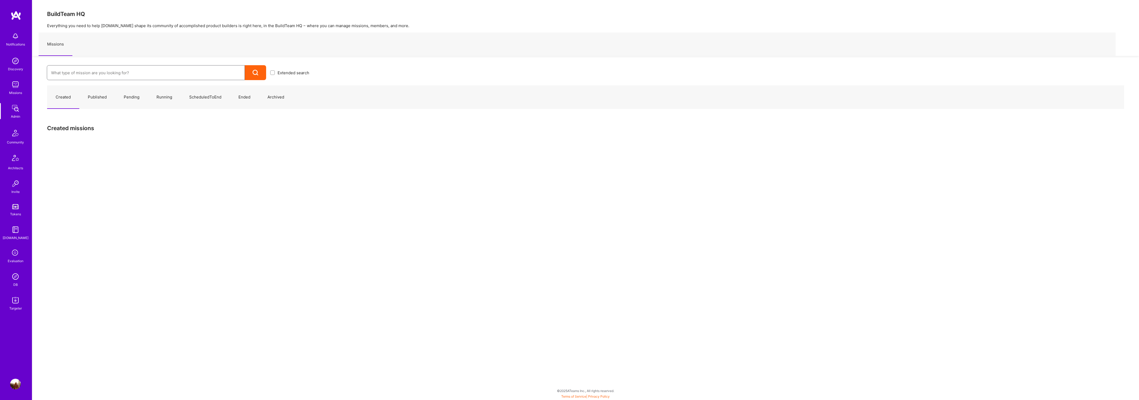
click at [114, 72] on input at bounding box center [145, 73] width 189 height 14
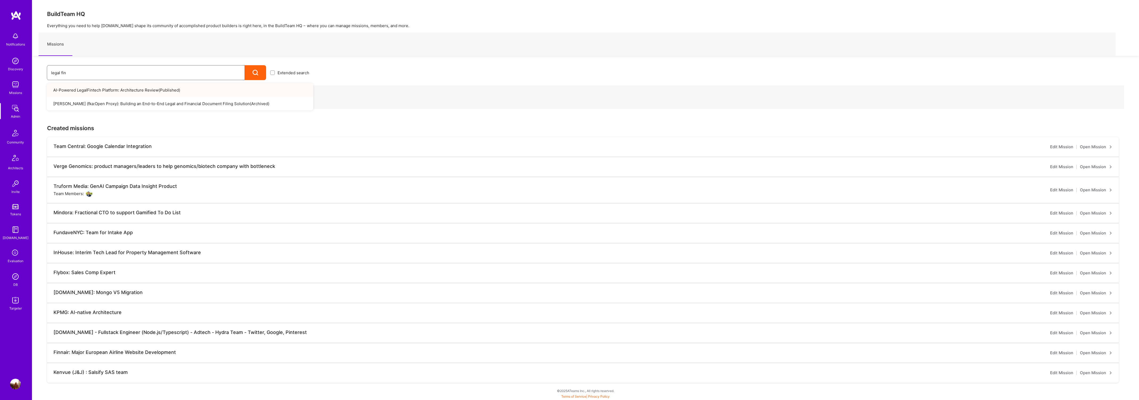
type input "legal fin"
click at [162, 89] on link "AI-Powered LegalFintech Platform: Architecture Review ( Published )" at bounding box center [180, 90] width 266 height 14
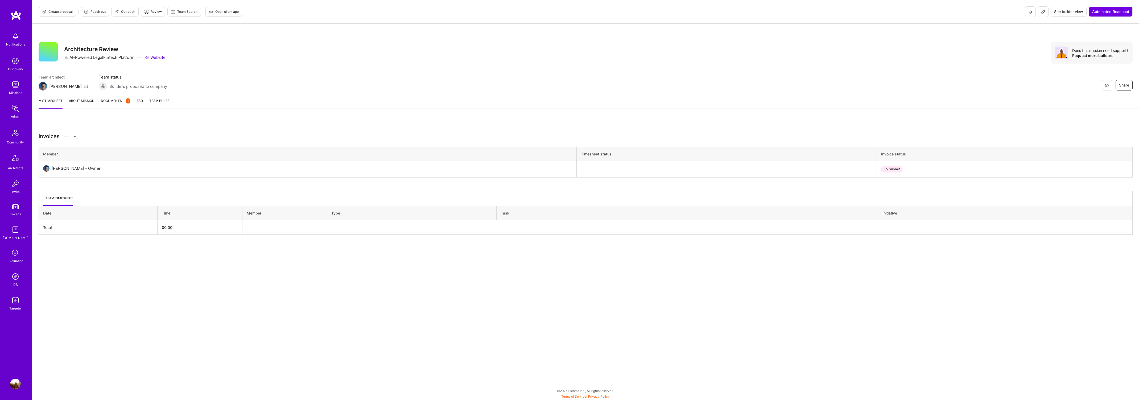
click at [1043, 11] on icon at bounding box center [1043, 12] width 4 height 4
click at [1041, 10] on icon at bounding box center [1043, 12] width 4 height 4
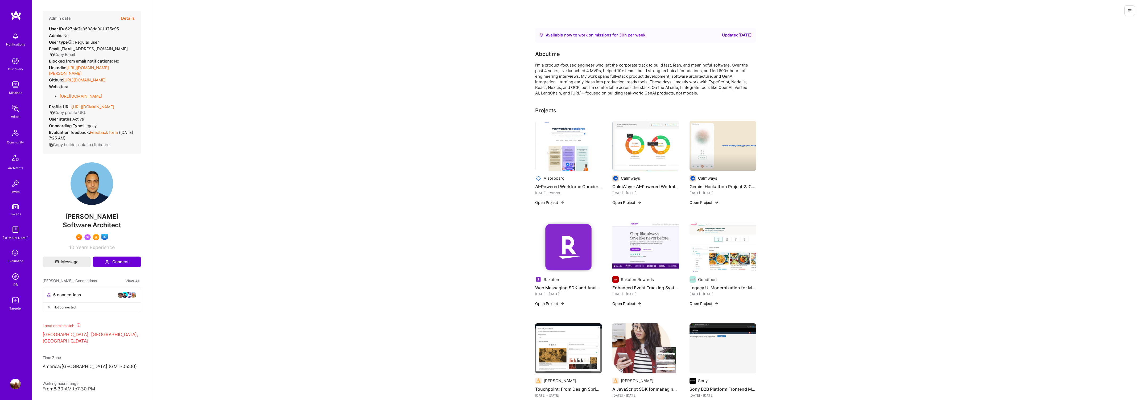
click at [122, 20] on button "Details" at bounding box center [128, 18] width 14 height 15
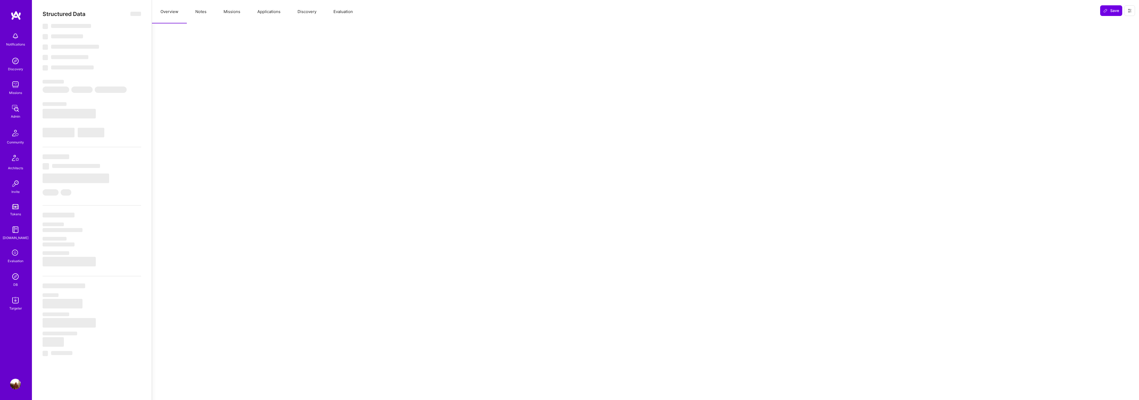
select select "Right Now"
select select "7"
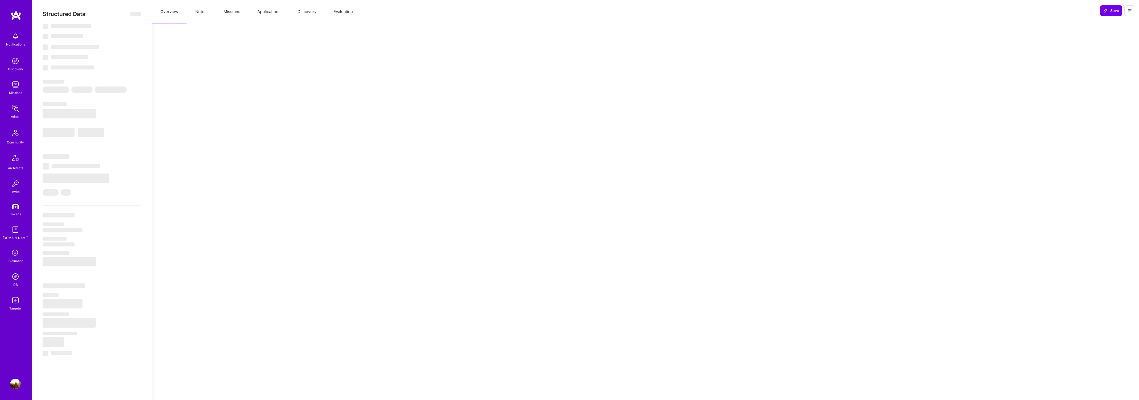
select select "CA"
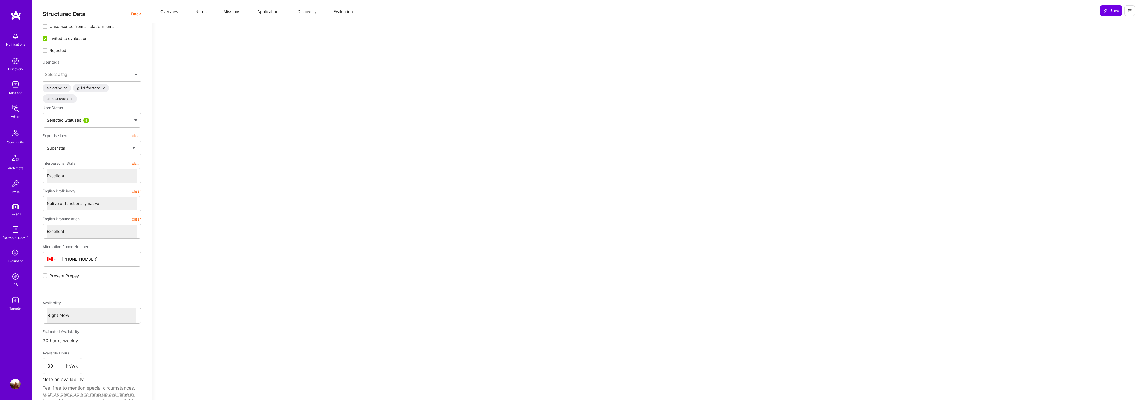
type textarea "x"
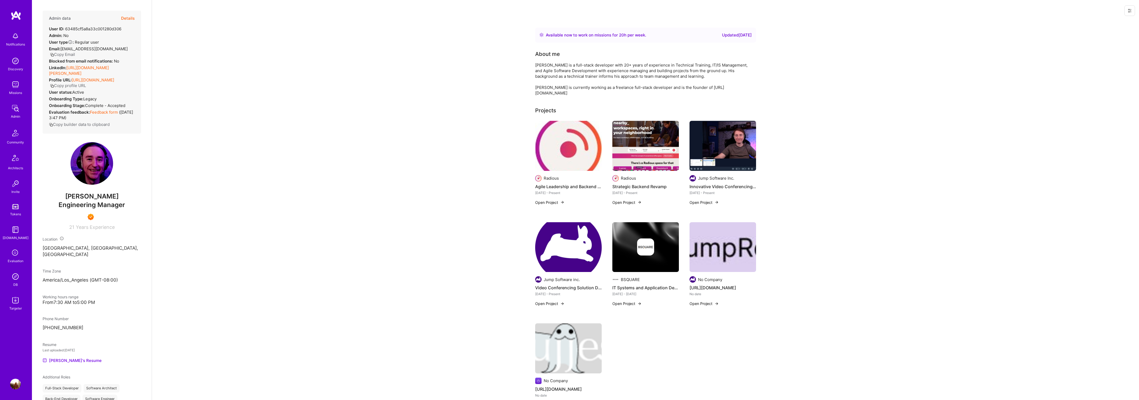
scroll to position [165, 0]
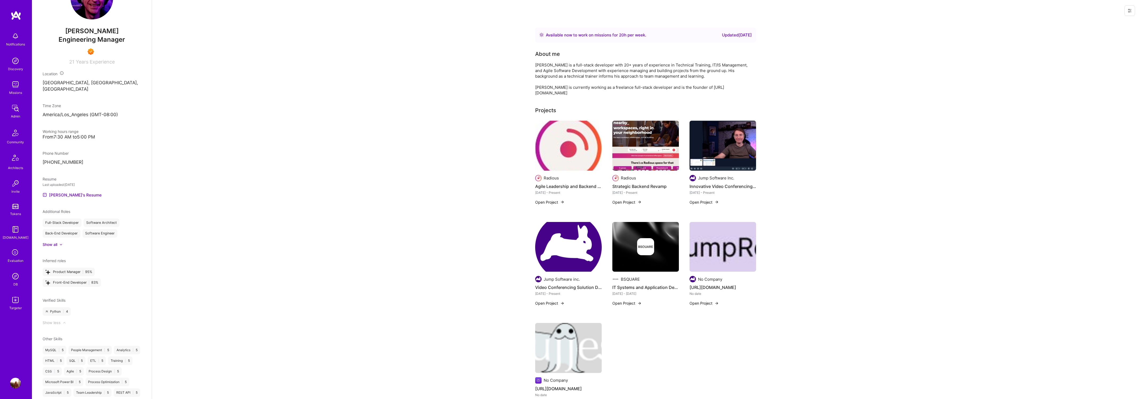
click at [12, 110] on img at bounding box center [15, 108] width 11 height 11
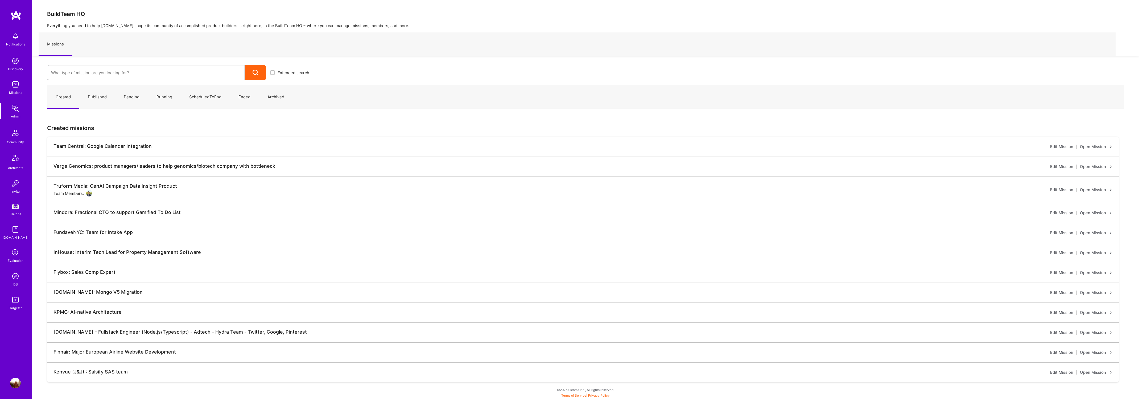
click at [94, 72] on input at bounding box center [145, 73] width 189 height 14
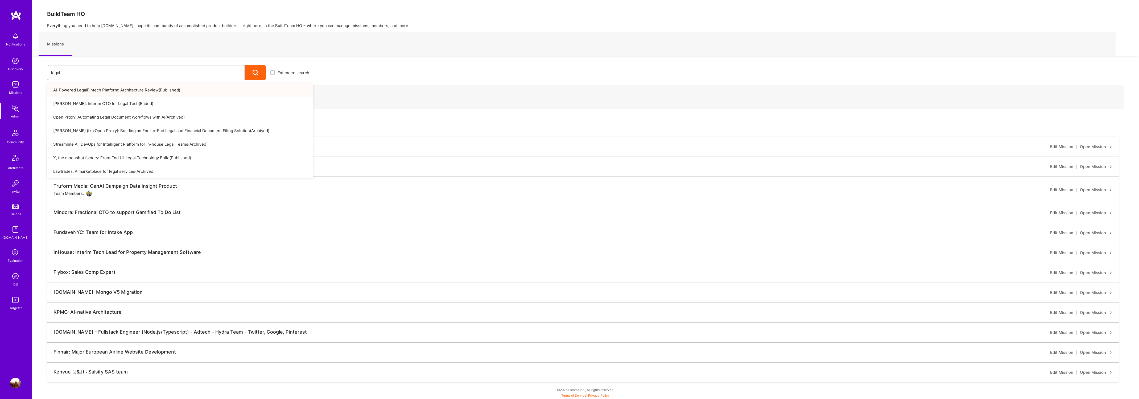
type input "legal"
click at [121, 90] on link "AI-Powered LegalFintech Platform: Architecture Review ( Published )" at bounding box center [180, 90] width 266 height 14
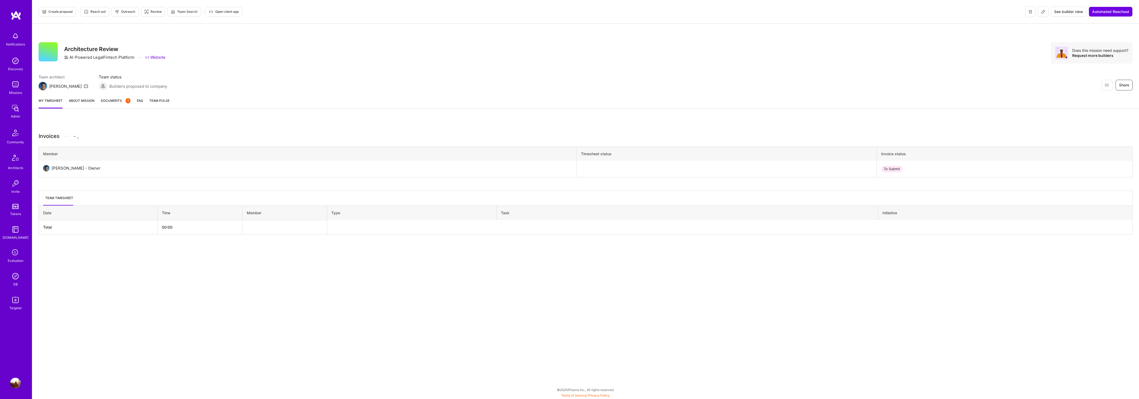
click at [1039, 11] on button at bounding box center [1043, 11] width 11 height 11
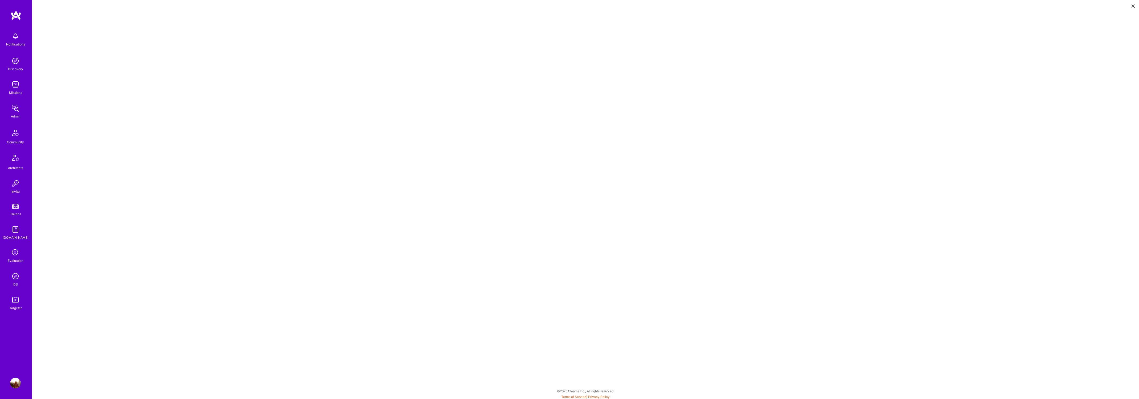
click at [14, 13] on img at bounding box center [16, 16] width 11 height 10
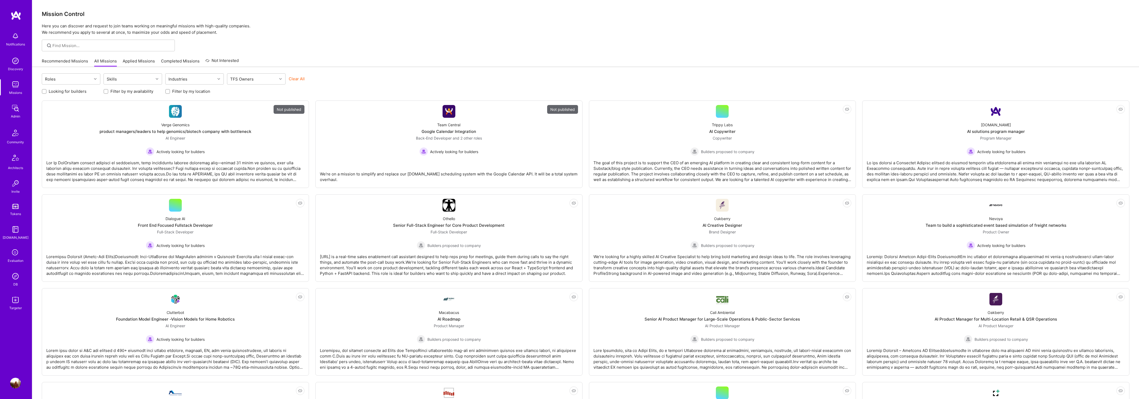
click at [19, 111] on img at bounding box center [15, 108] width 11 height 11
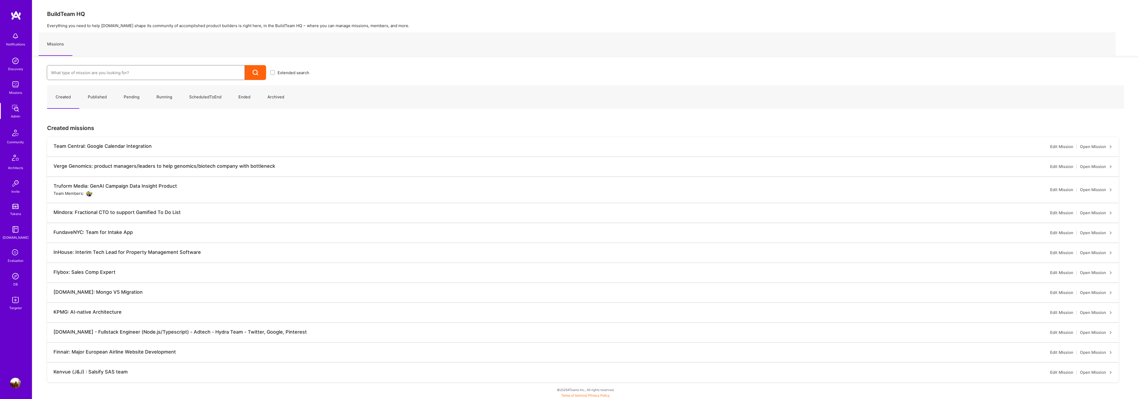
click at [118, 70] on input at bounding box center [145, 73] width 189 height 14
type input "legal"
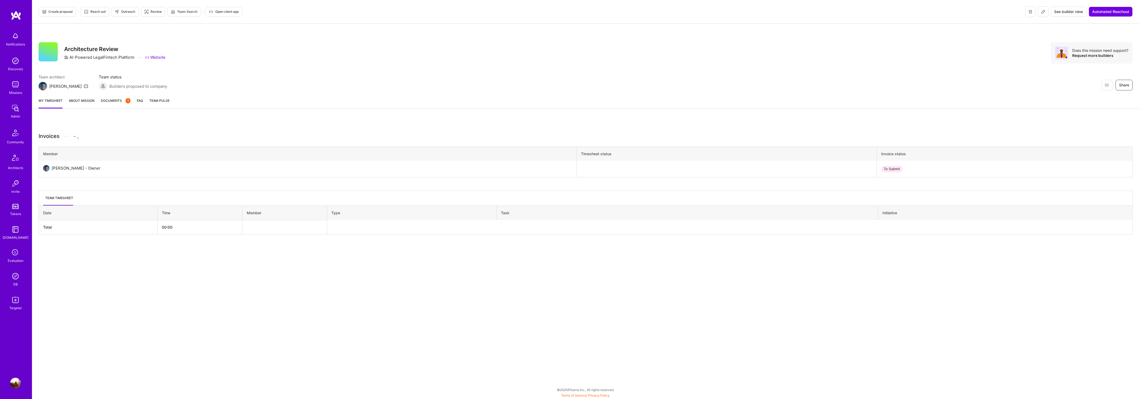
click at [1041, 12] on icon at bounding box center [1042, 11] width 3 height 3
click at [1042, 12] on icon at bounding box center [1042, 11] width 3 height 3
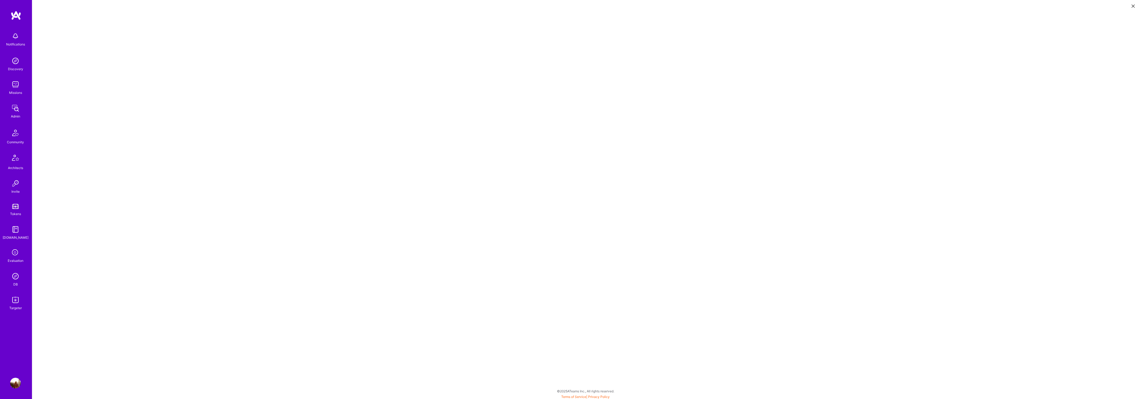
scroll to position [2, 0]
